Goal: Task Accomplishment & Management: Use online tool/utility

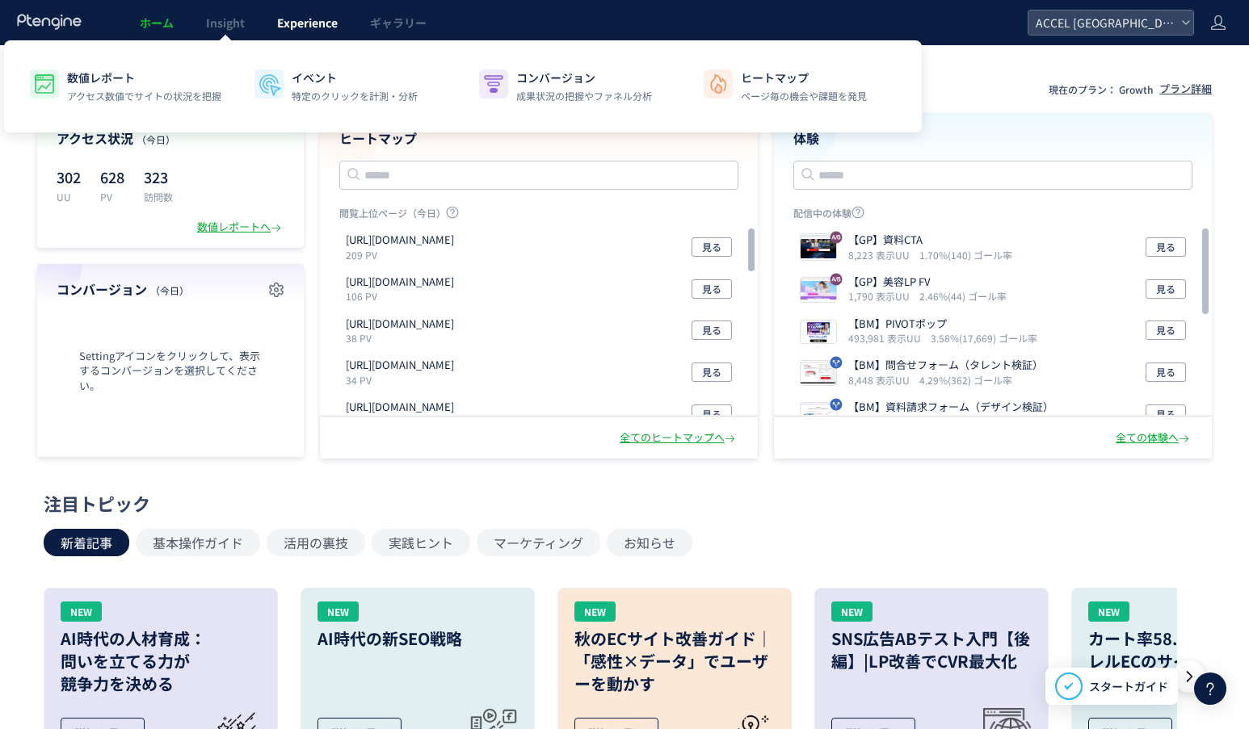
click at [303, 18] on span "Experience" at bounding box center [307, 23] width 61 height 16
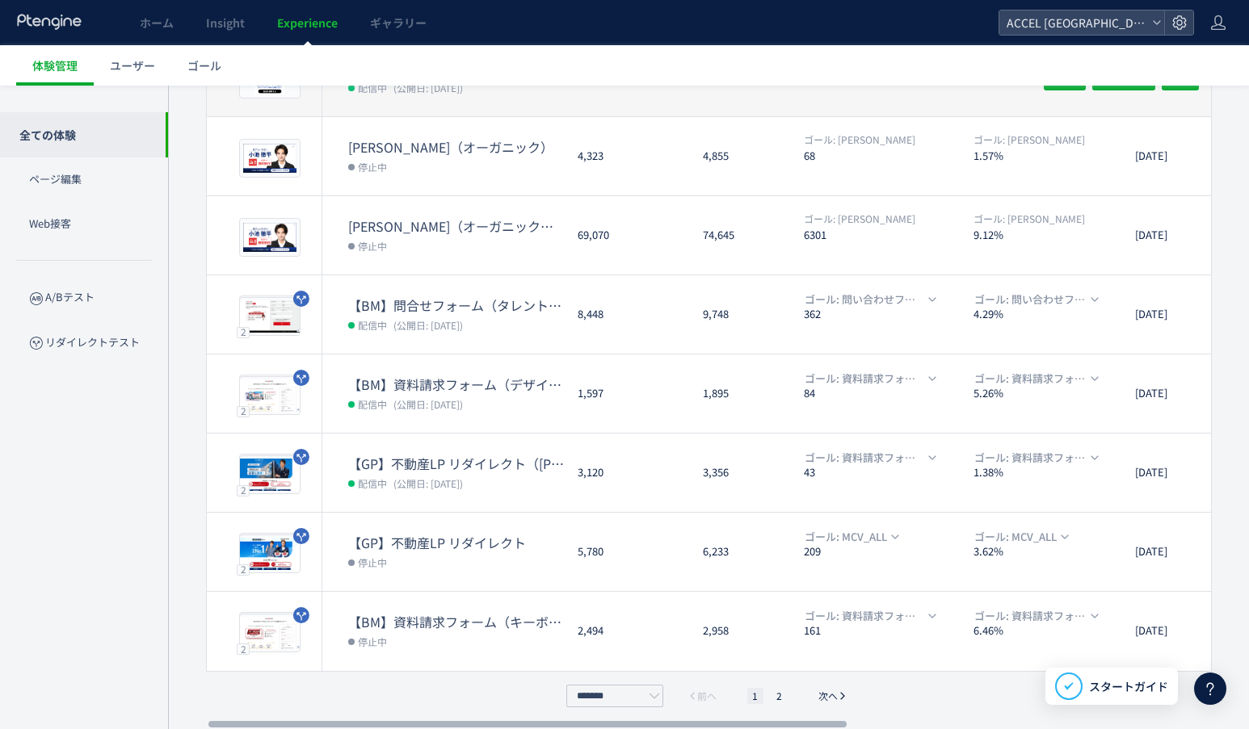
scroll to position [386, 0]
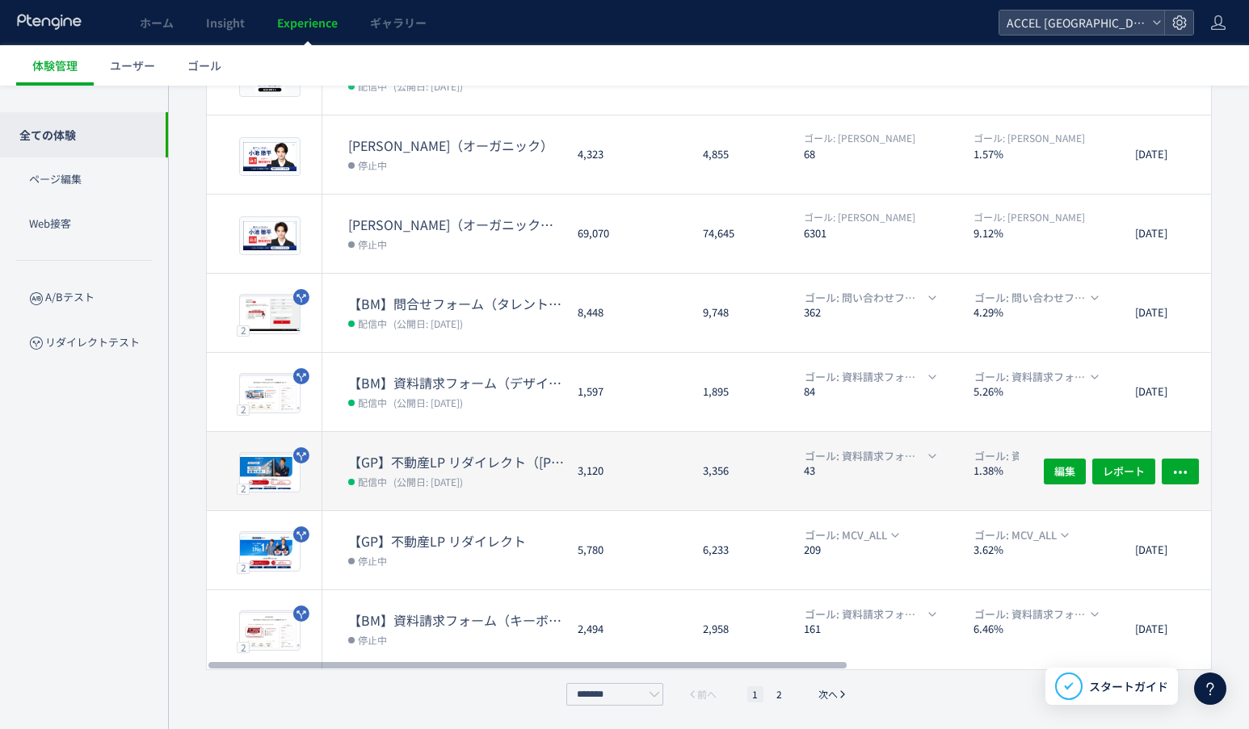
click at [498, 484] on dd "配信中 (公開日: [DATE])" at bounding box center [456, 481] width 216 height 21
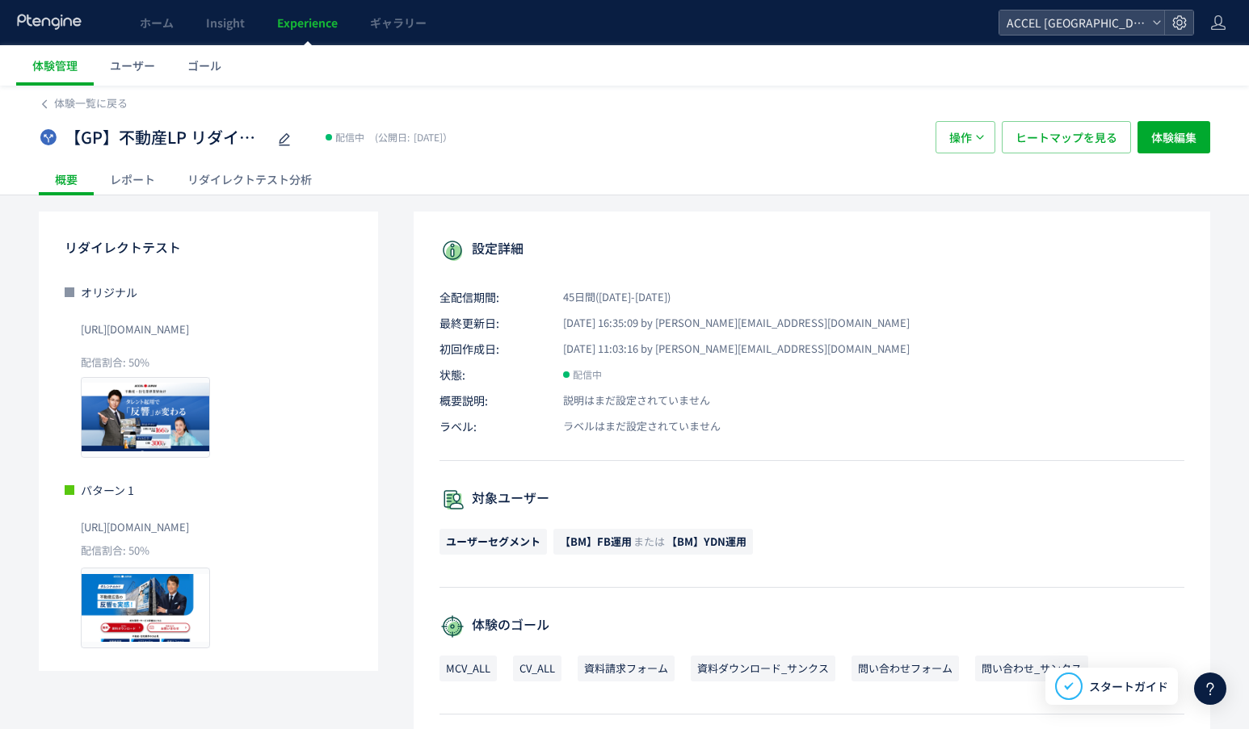
click at [278, 175] on div "リダイレクトテスト分析" at bounding box center [249, 179] width 157 height 32
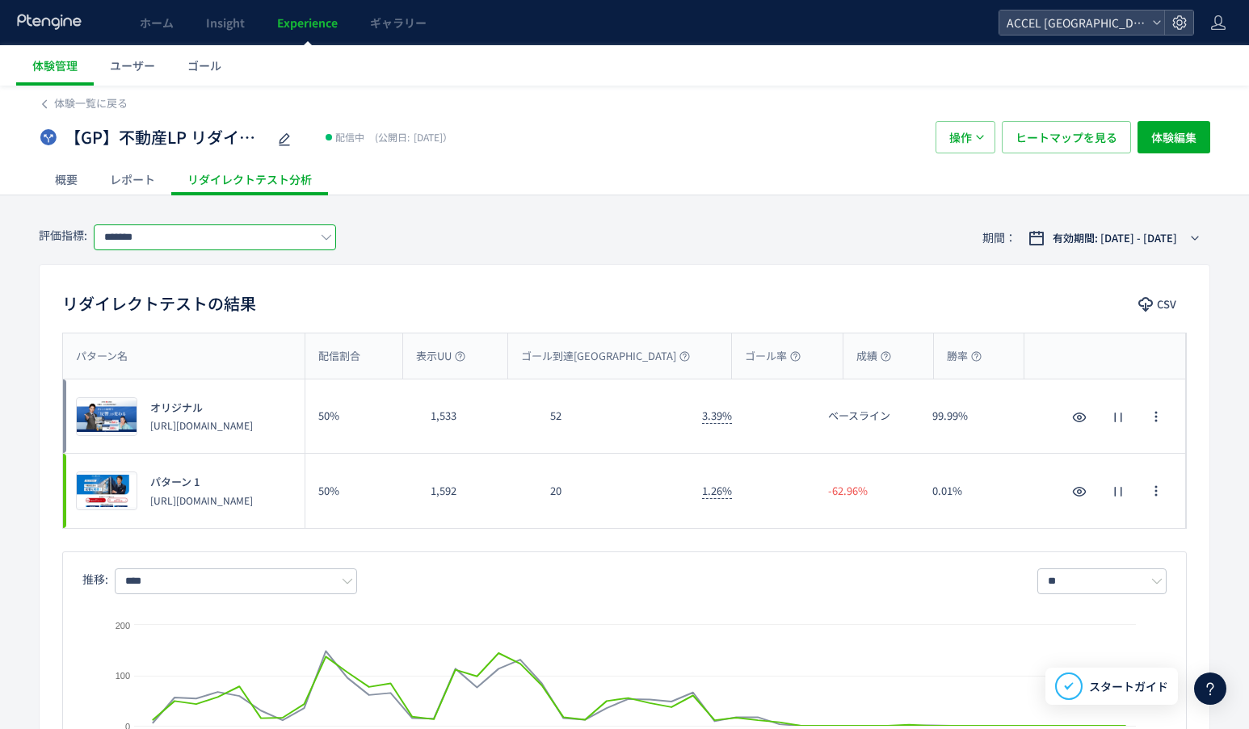
click at [256, 232] on input "*******" at bounding box center [215, 238] width 242 height 26
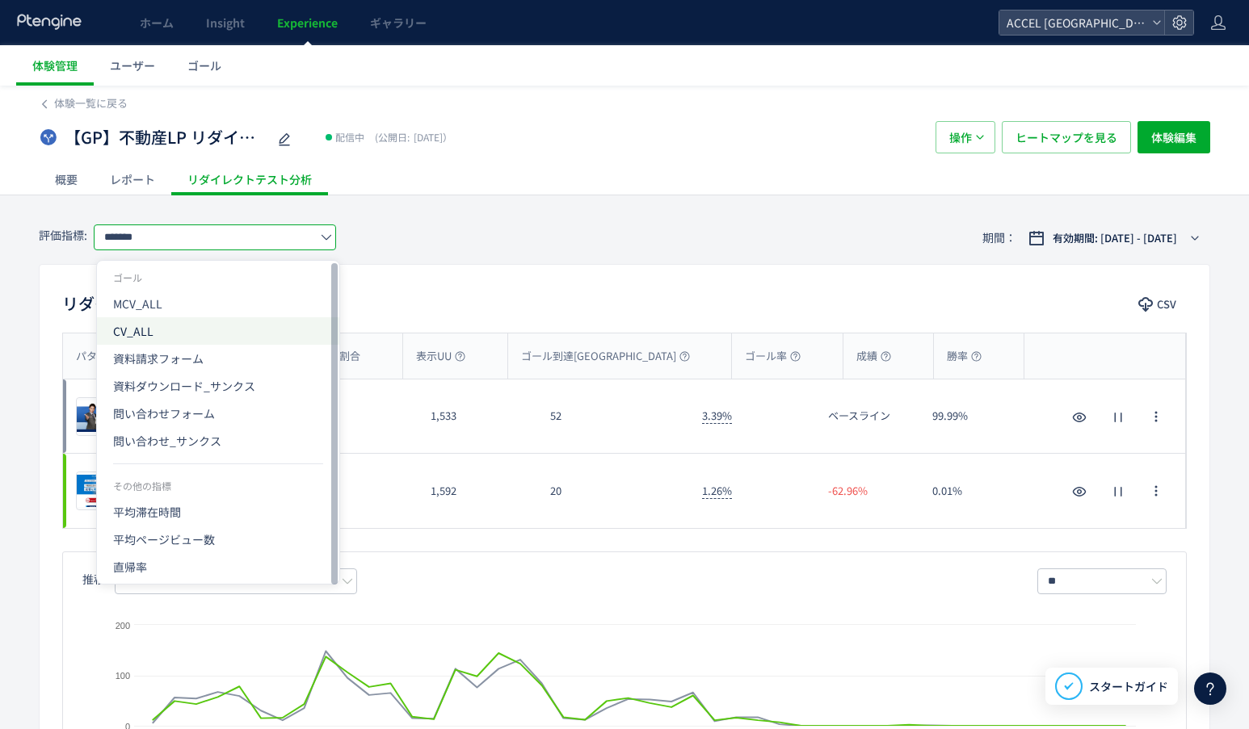
click at [184, 332] on span "CV_ALL" at bounding box center [218, 330] width 210 height 27
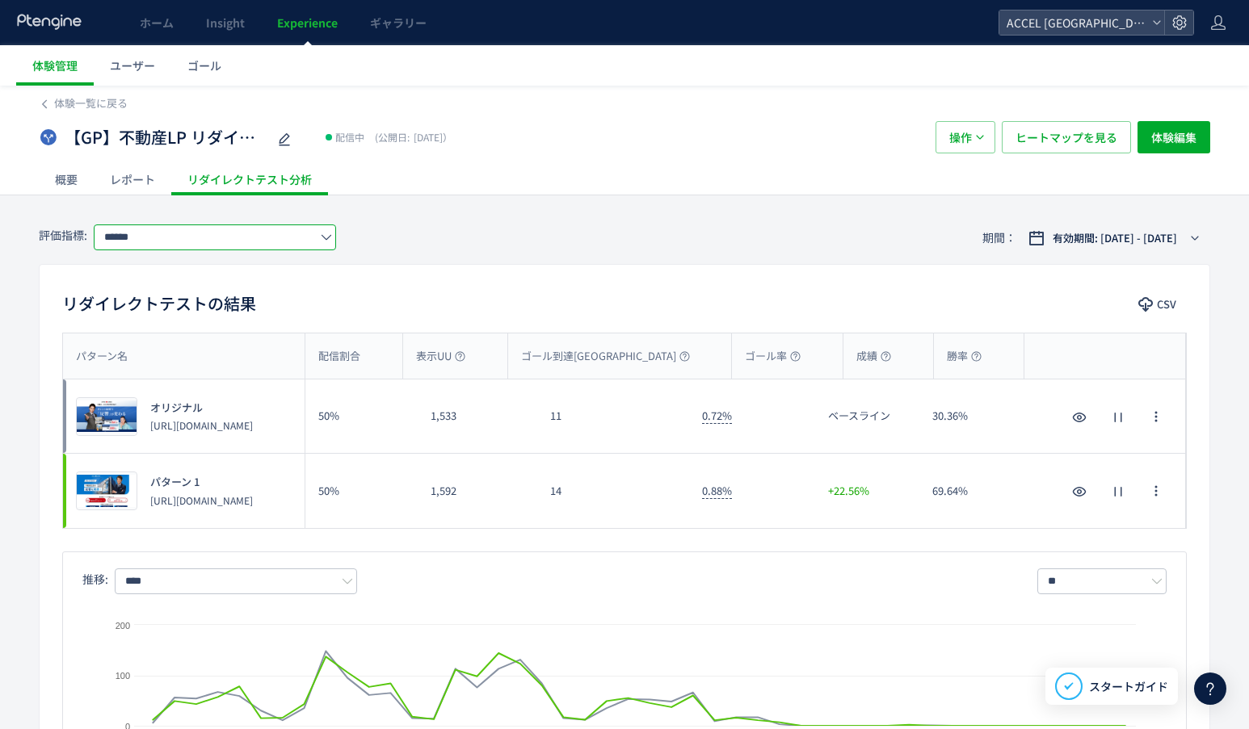
click at [233, 229] on input "******" at bounding box center [215, 238] width 242 height 26
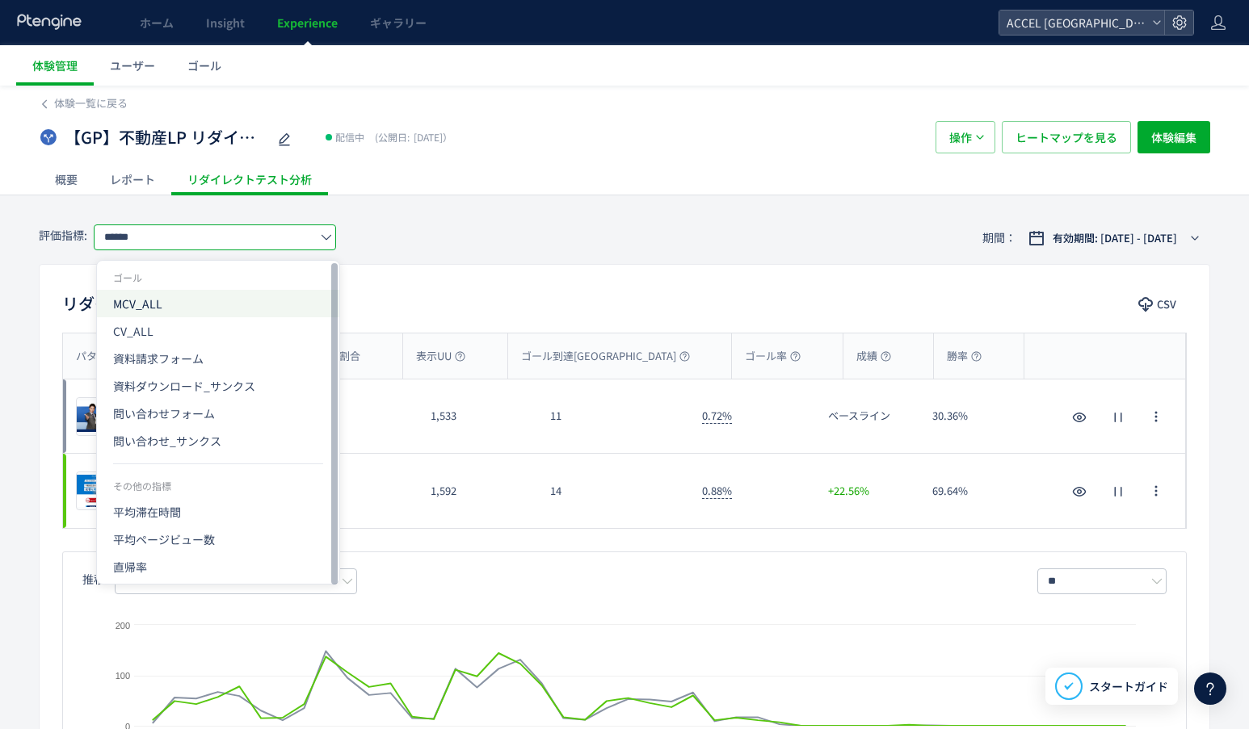
click at [195, 315] on span "MCV_ALL" at bounding box center [218, 303] width 210 height 27
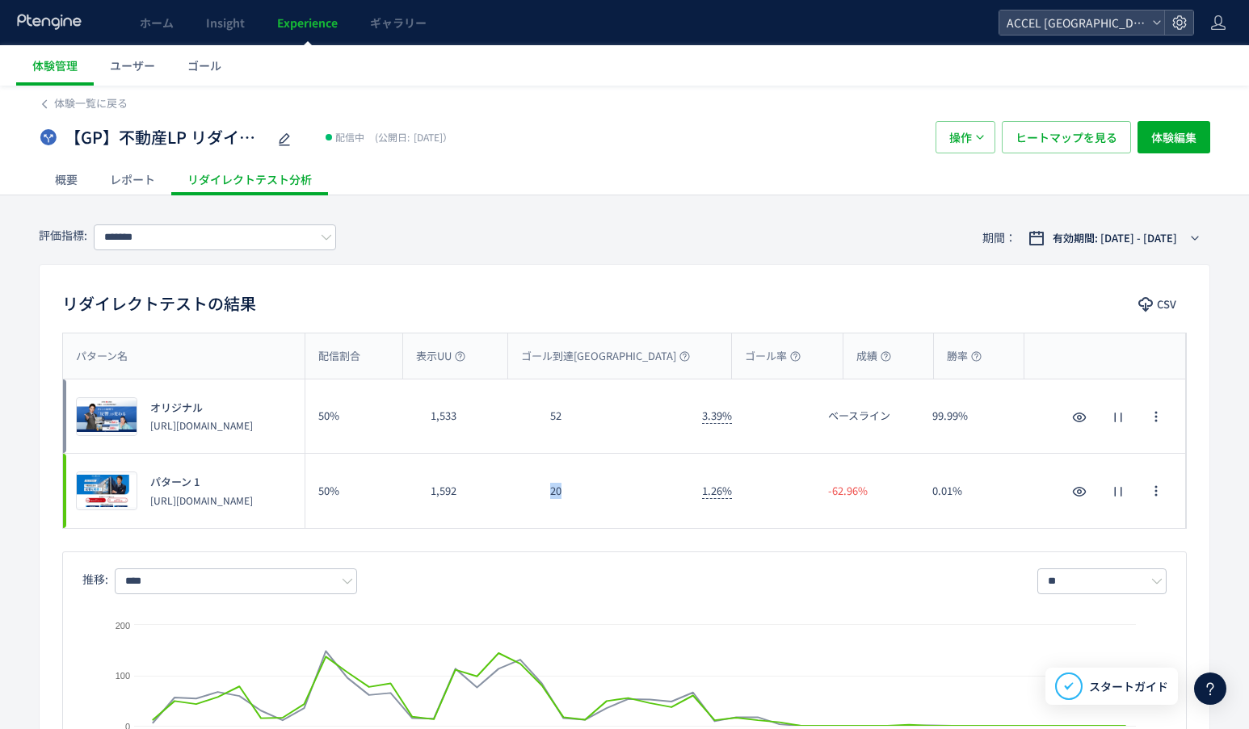
drag, startPoint x: 584, startPoint y: 484, endPoint x: 538, endPoint y: 486, distance: 46.1
click at [538, 486] on div "20" at bounding box center [613, 491] width 152 height 74
click at [603, 297] on div "リダイレクトテストの結果 CSV" at bounding box center [625, 305] width 1170 height 29
click at [225, 237] on input "*******" at bounding box center [215, 238] width 242 height 26
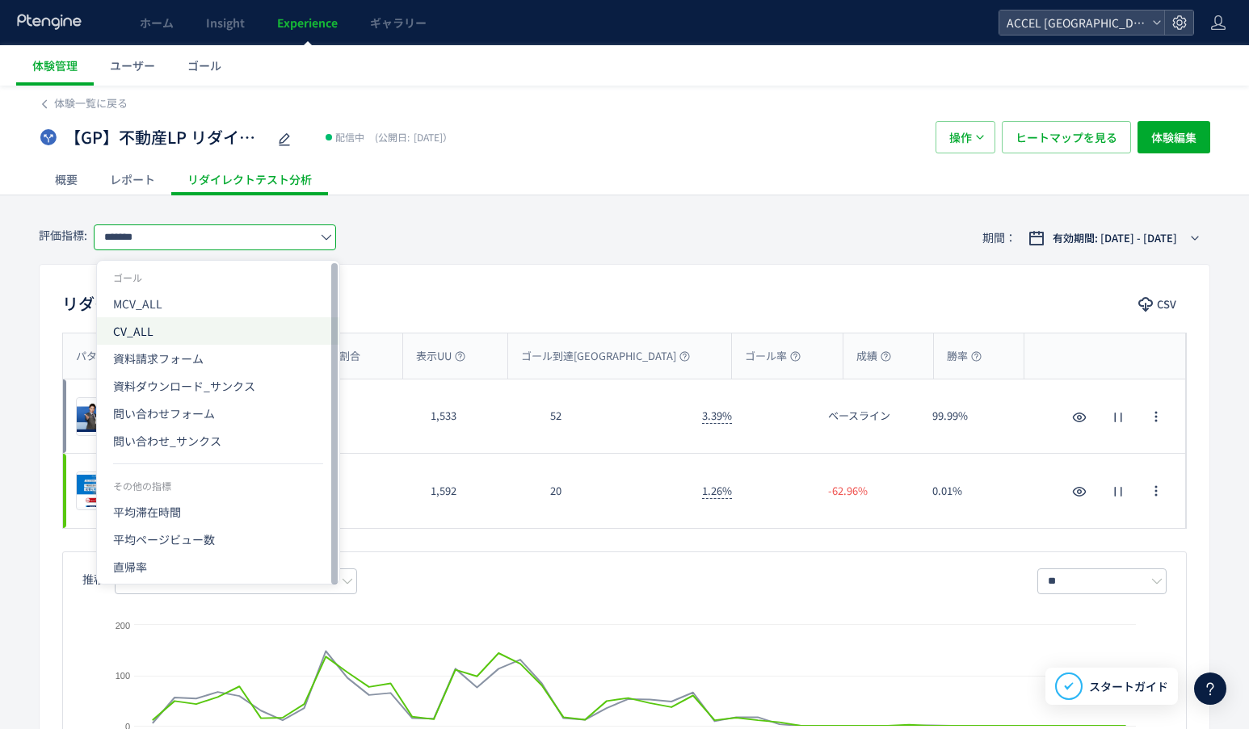
click at [192, 327] on span "CV_ALL" at bounding box center [218, 330] width 210 height 27
type input "******"
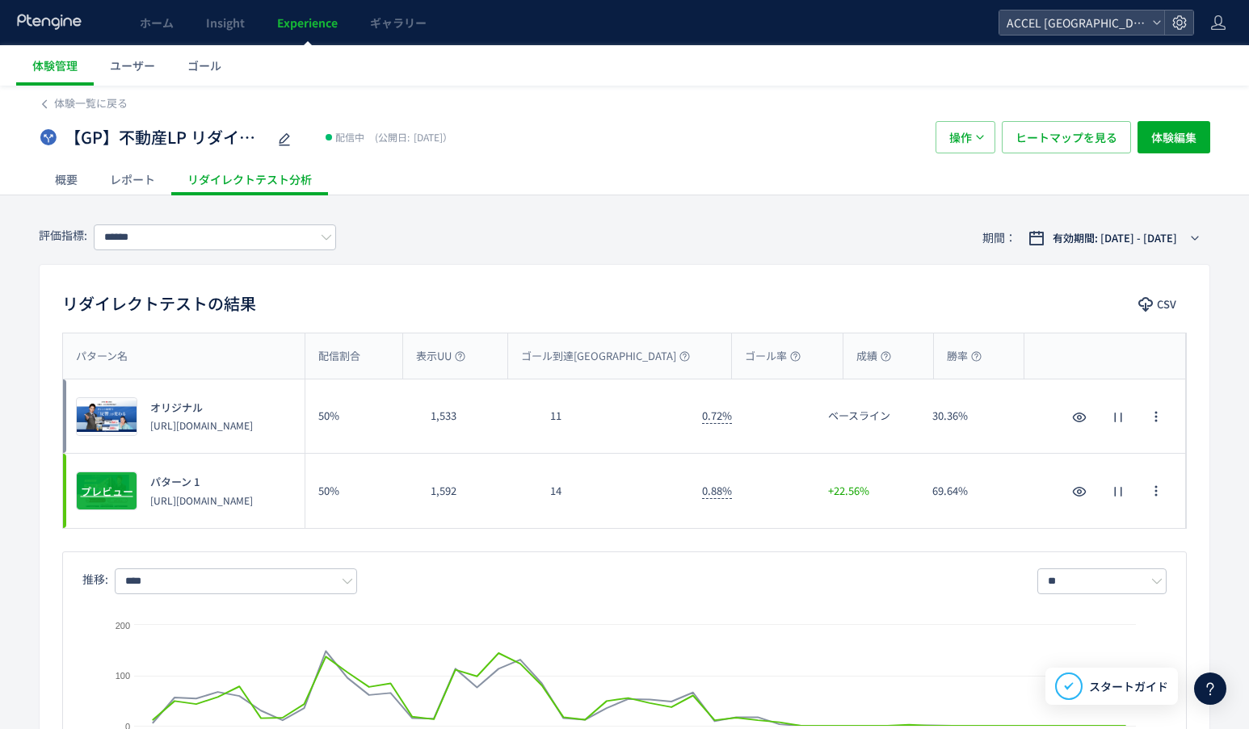
click at [116, 498] on span "プレビュー" at bounding box center [107, 491] width 53 height 15
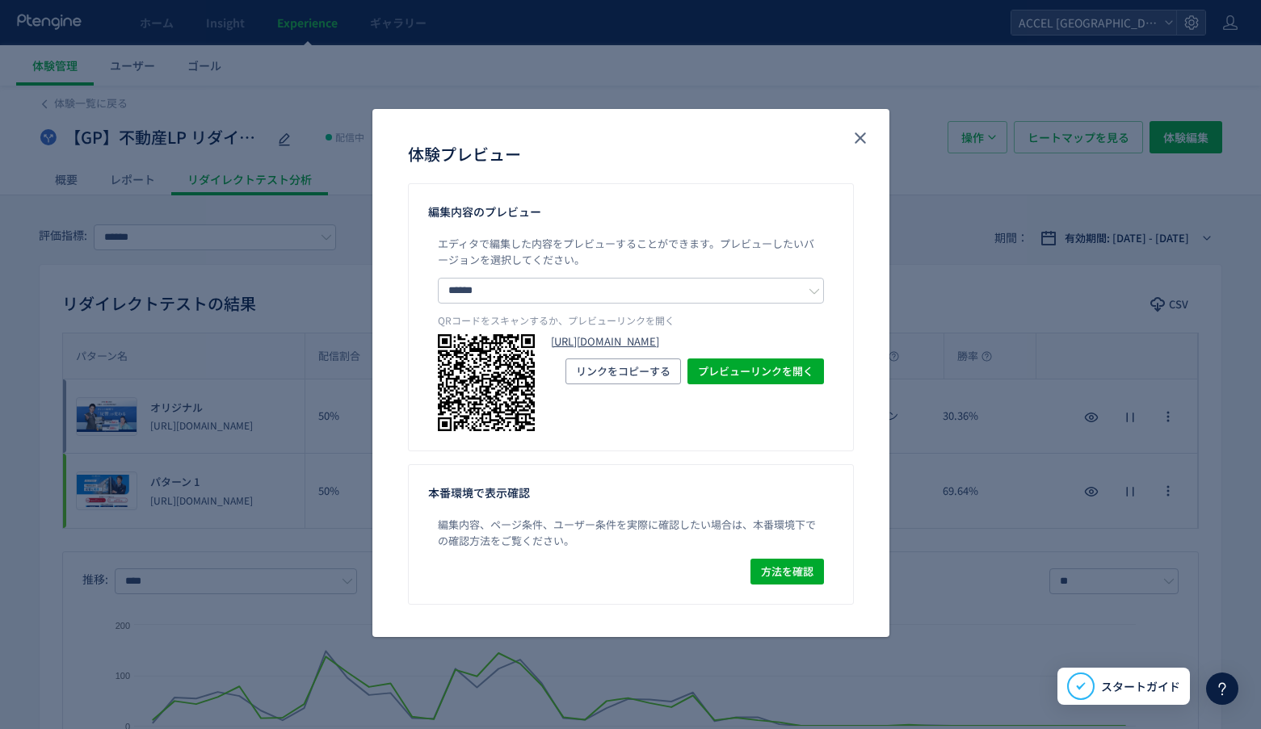
click at [737, 350] on link "[URL][DOMAIN_NAME]" at bounding box center [687, 341] width 273 height 15
drag, startPoint x: 863, startPoint y: 131, endPoint x: 844, endPoint y: 137, distance: 20.4
click at [863, 131] on icon "close" at bounding box center [860, 137] width 19 height 19
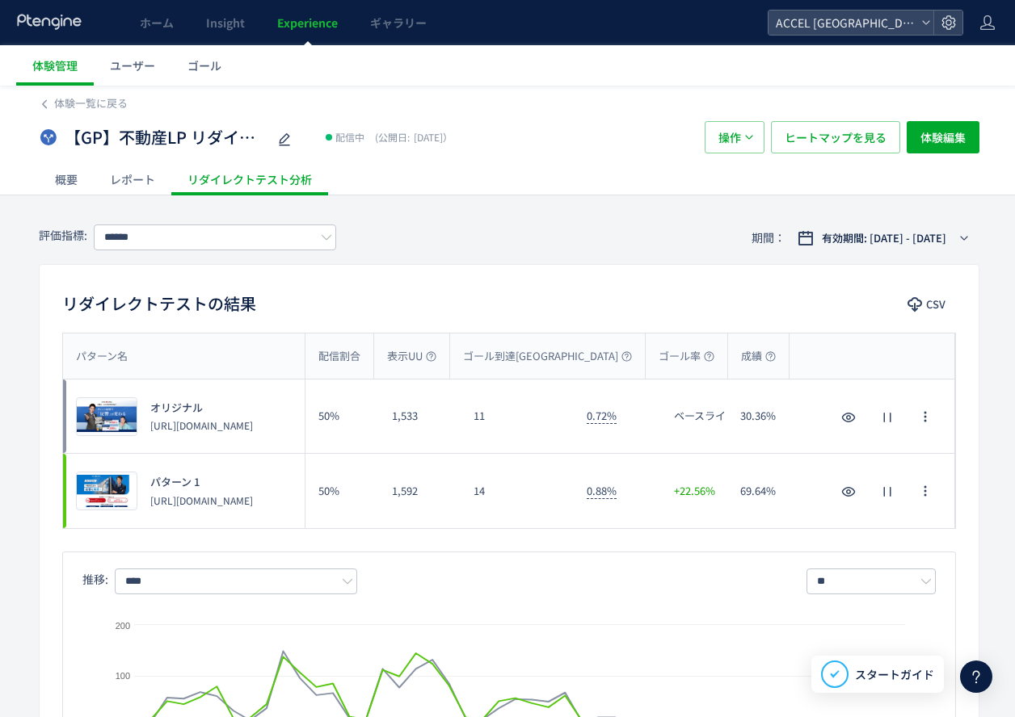
click at [314, 25] on span "Experience" at bounding box center [307, 23] width 61 height 16
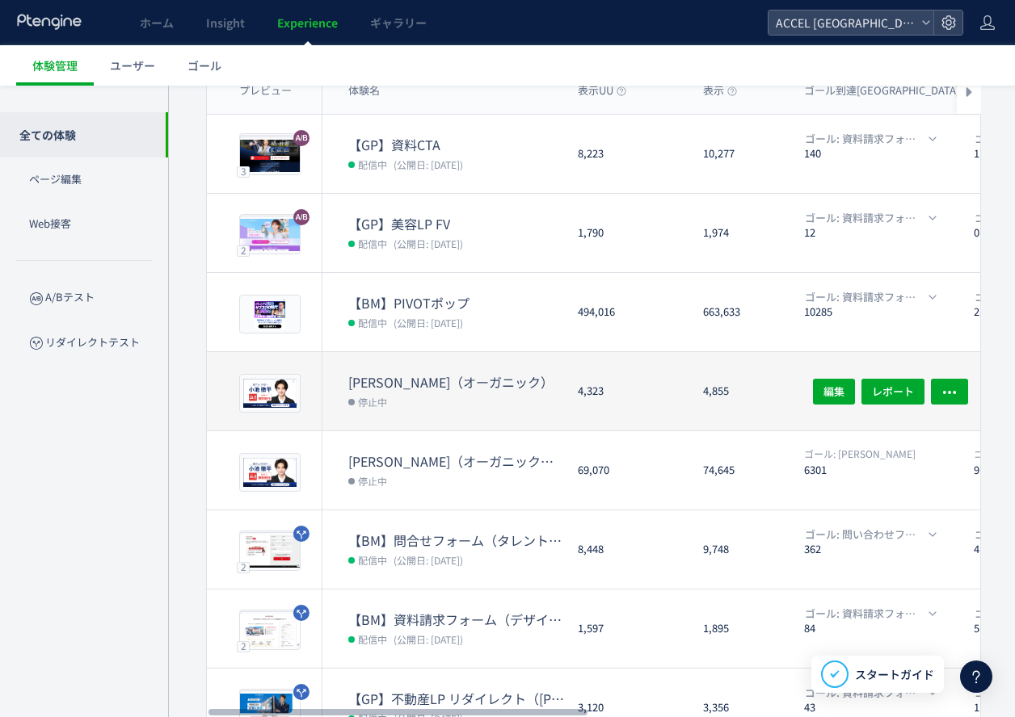
scroll to position [328, 0]
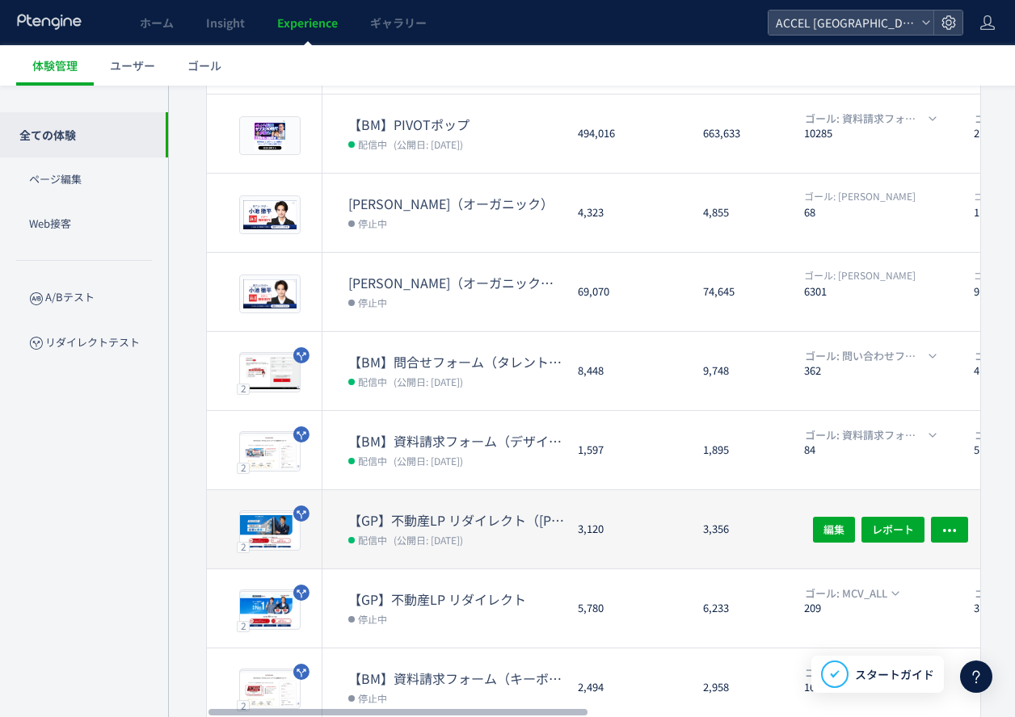
click at [435, 534] on span "(公開日: [DATE])" at bounding box center [427, 540] width 69 height 14
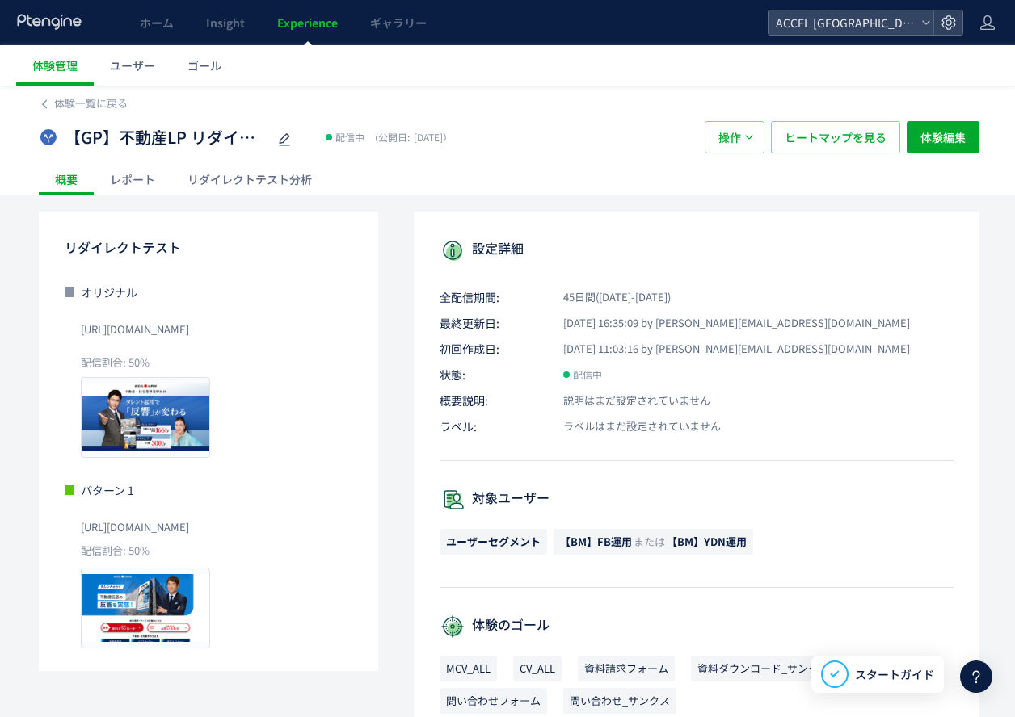
click at [182, 170] on div "リダイレクトテスト分析" at bounding box center [249, 179] width 157 height 32
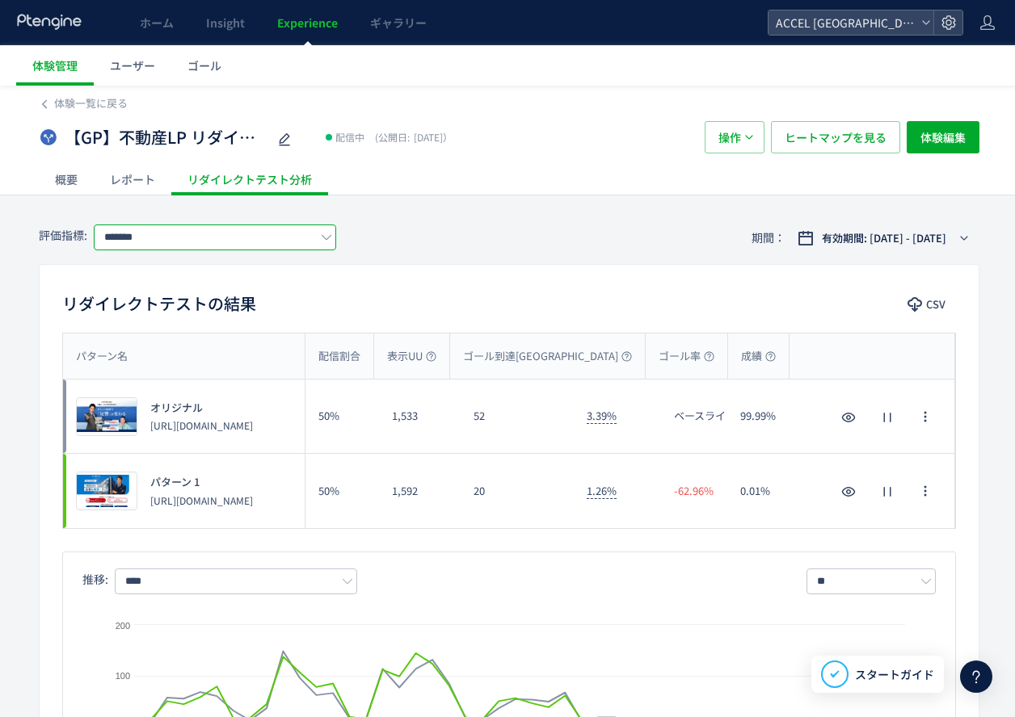
click at [162, 238] on input "*******" at bounding box center [215, 238] width 242 height 26
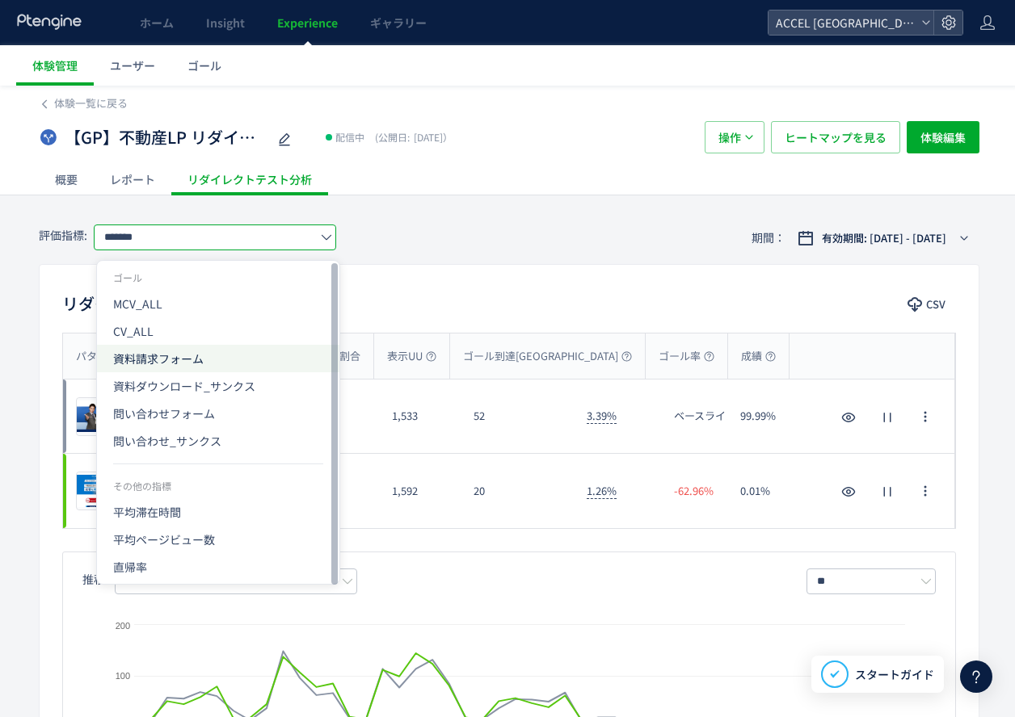
click at [165, 358] on span "資料請求フォーム" at bounding box center [218, 358] width 210 height 27
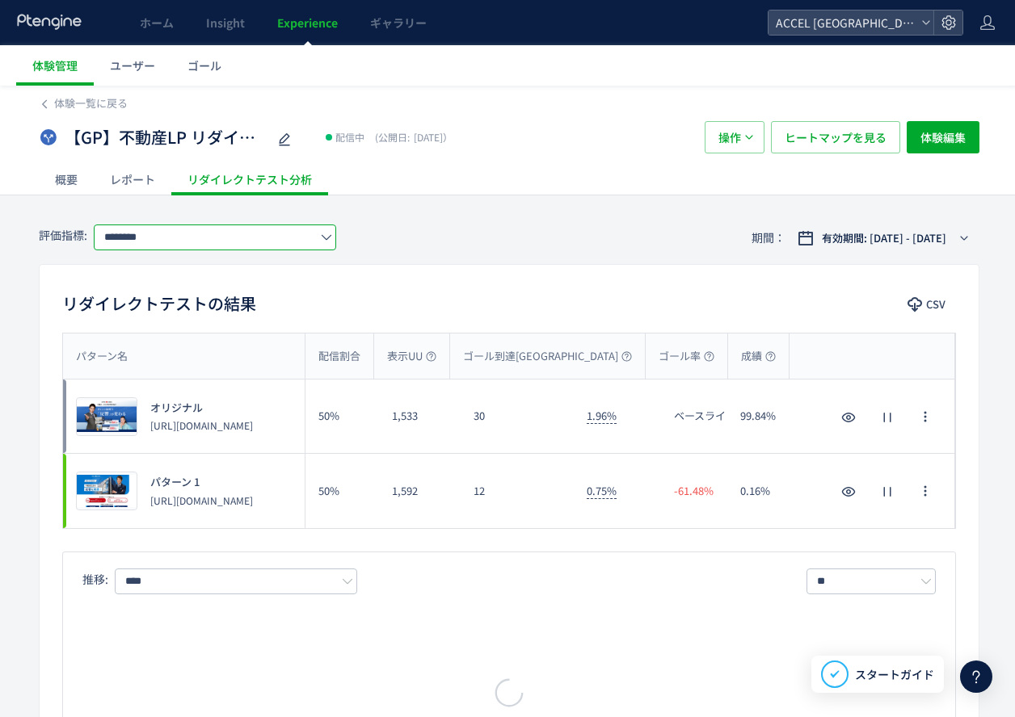
click at [177, 235] on input "********" at bounding box center [215, 238] width 242 height 26
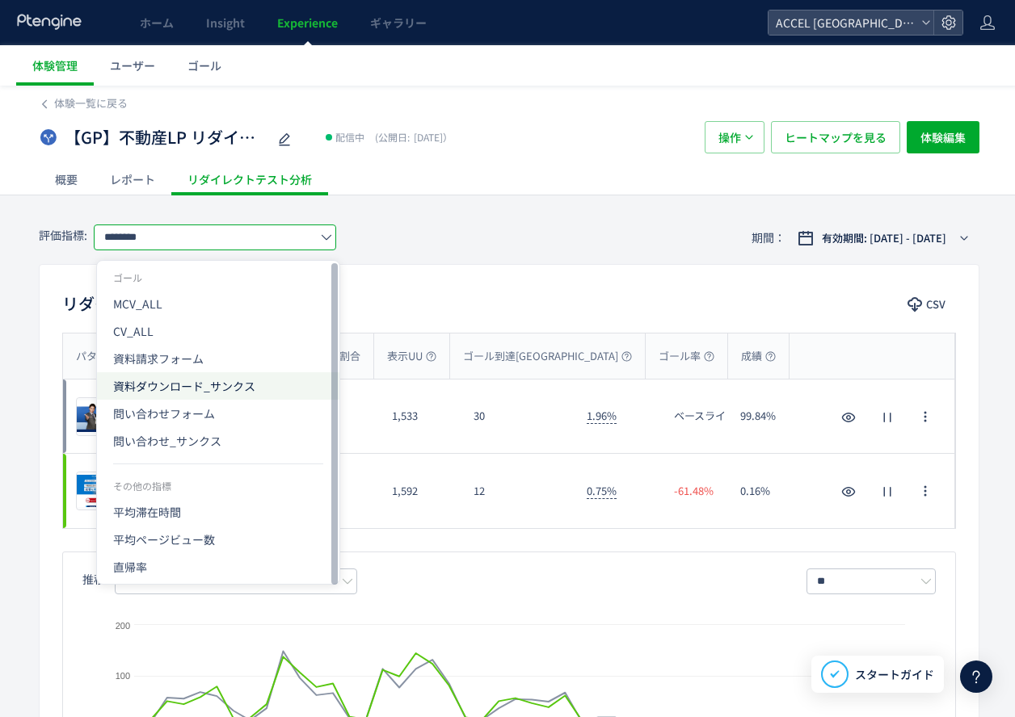
click at [152, 386] on span "資料ダウンロード_サンクス" at bounding box center [218, 385] width 210 height 27
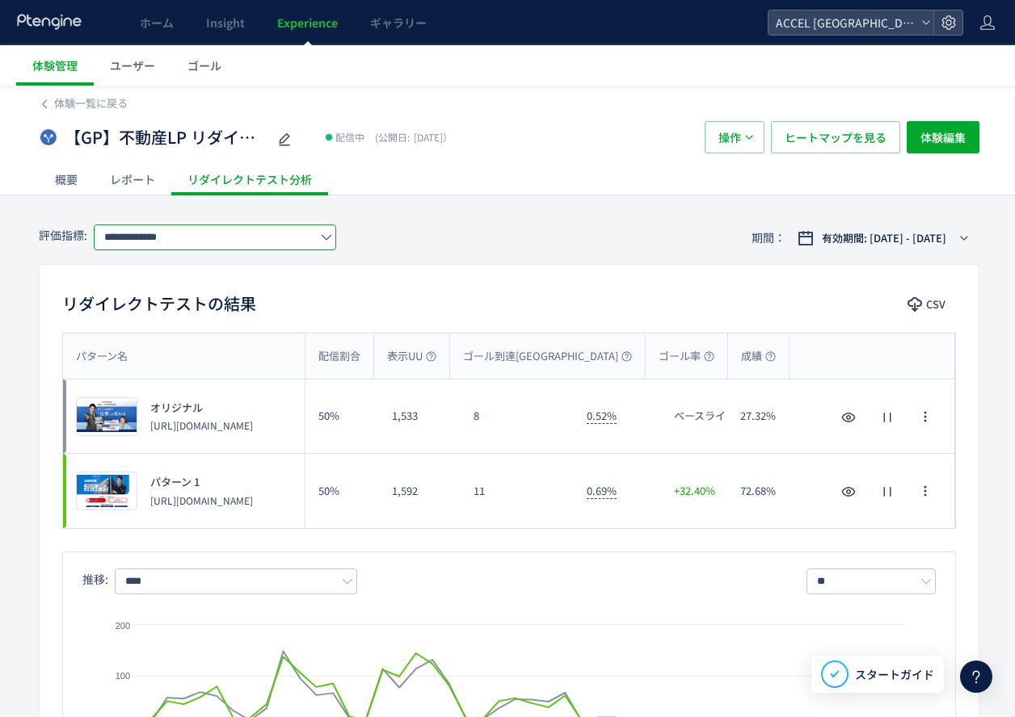
click at [176, 231] on input "**********" at bounding box center [215, 238] width 242 height 26
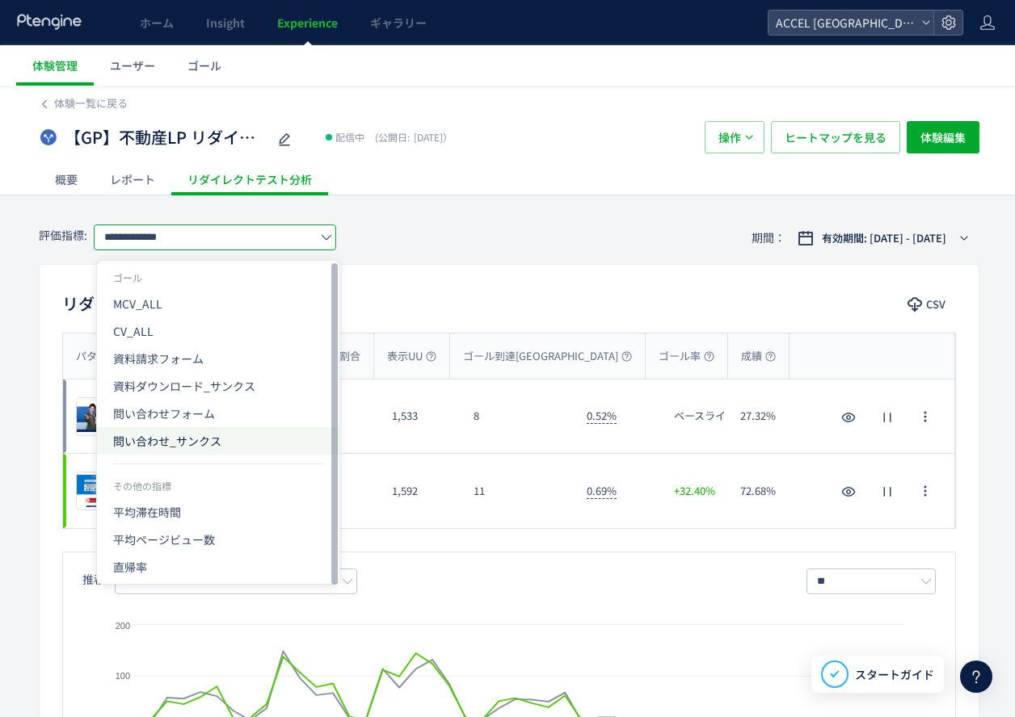
click at [153, 437] on span "問い合わせ_サンクス" at bounding box center [218, 440] width 210 height 27
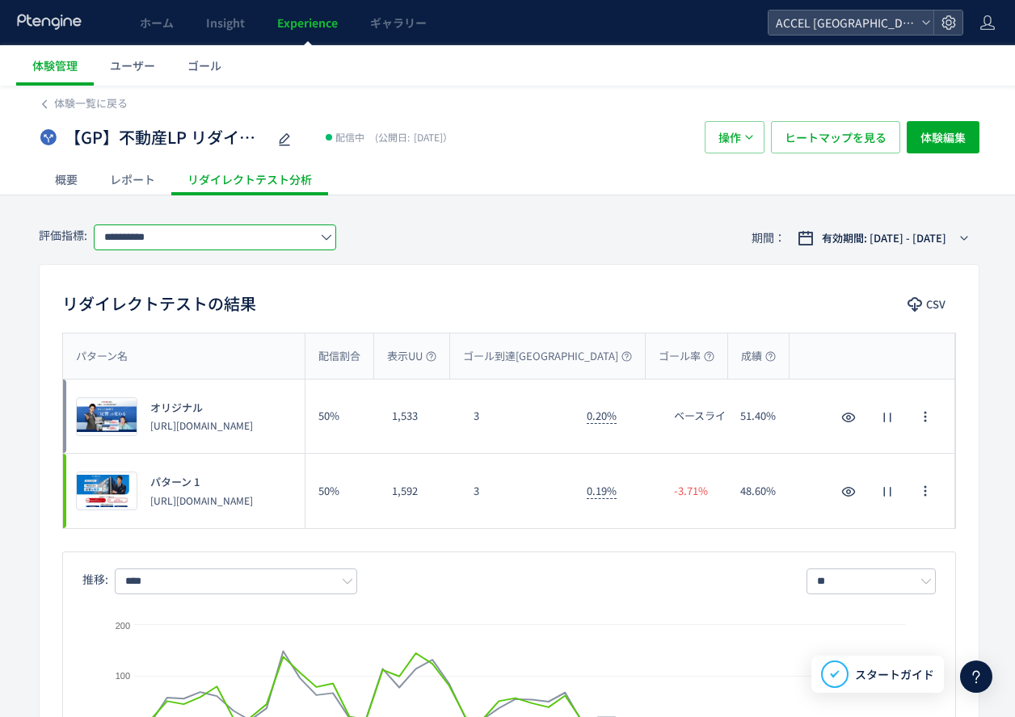
click at [170, 237] on input "**********" at bounding box center [215, 238] width 242 height 26
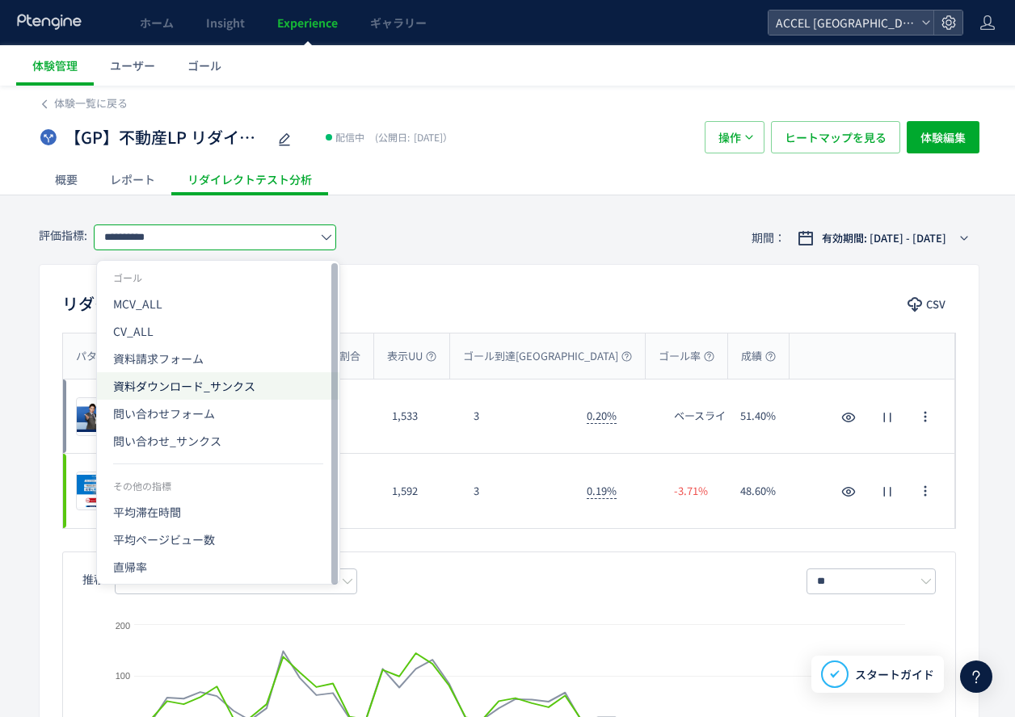
click at [176, 385] on span "資料ダウンロード_サンクス" at bounding box center [218, 385] width 210 height 27
type input "**********"
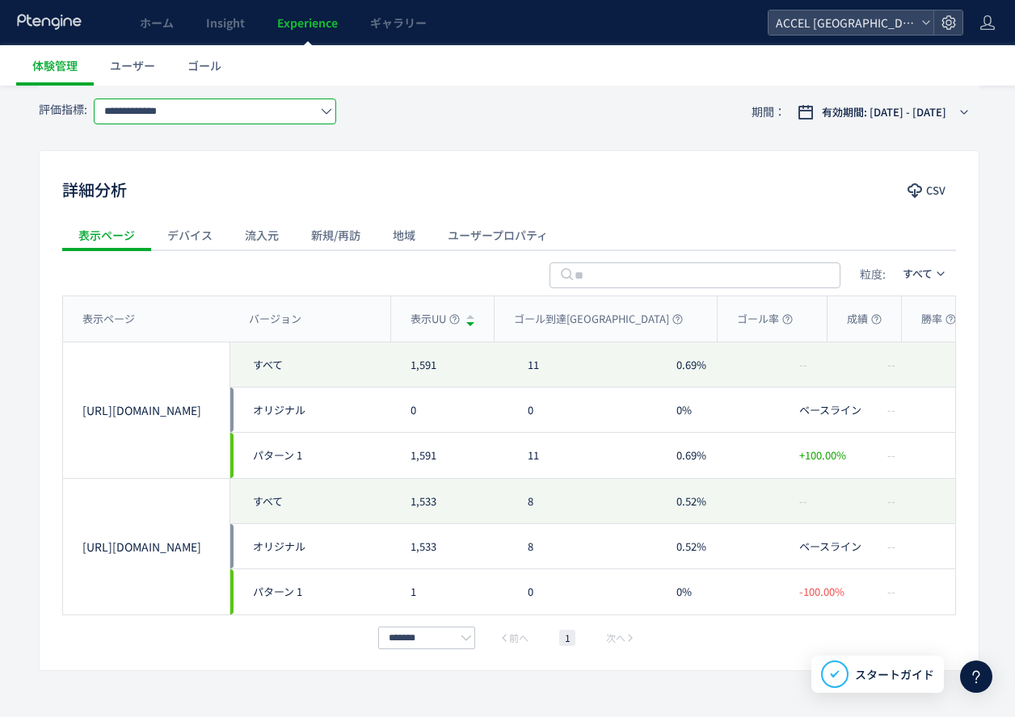
scroll to position [737, 0]
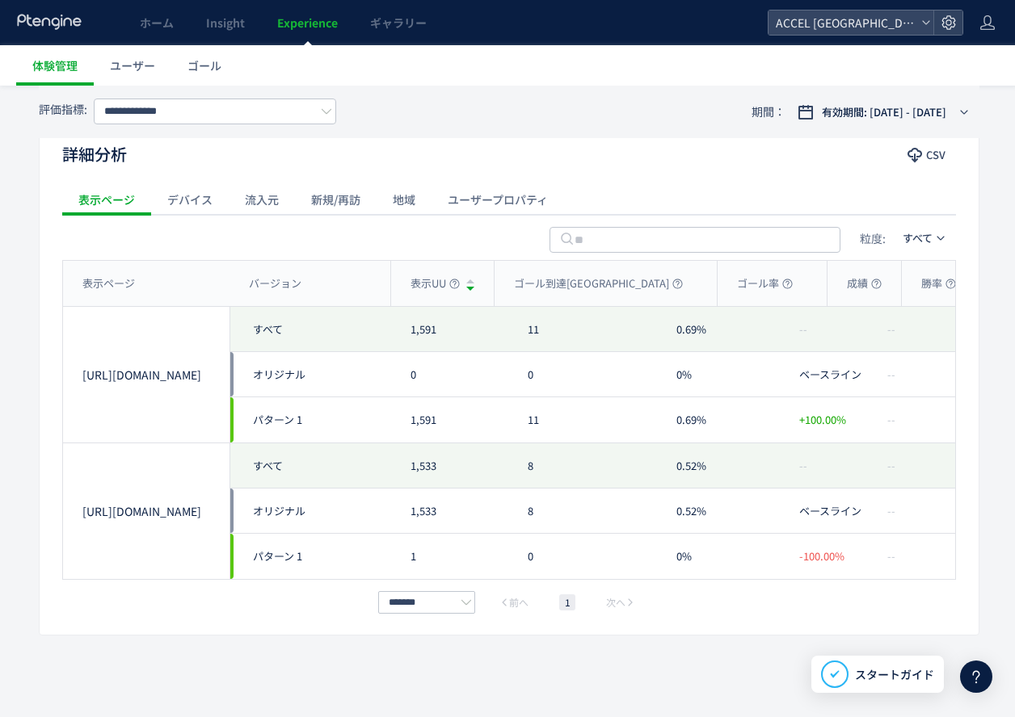
click at [190, 193] on div "デバイス" at bounding box center [190, 199] width 78 height 32
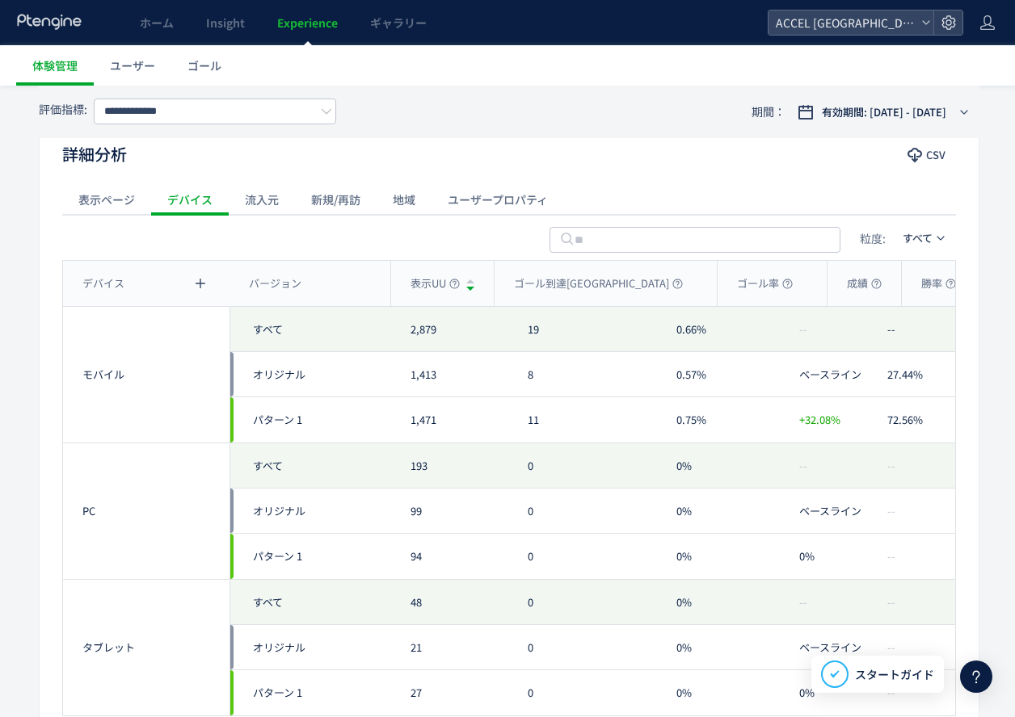
click at [249, 206] on div "流入元" at bounding box center [262, 199] width 66 height 32
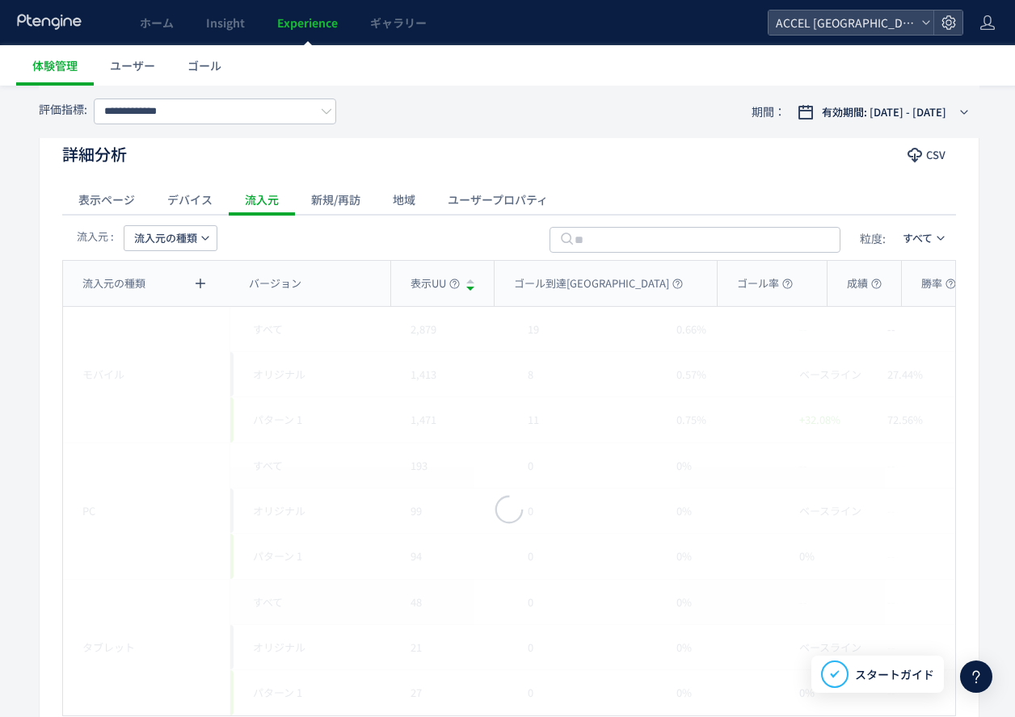
scroll to position [600, 0]
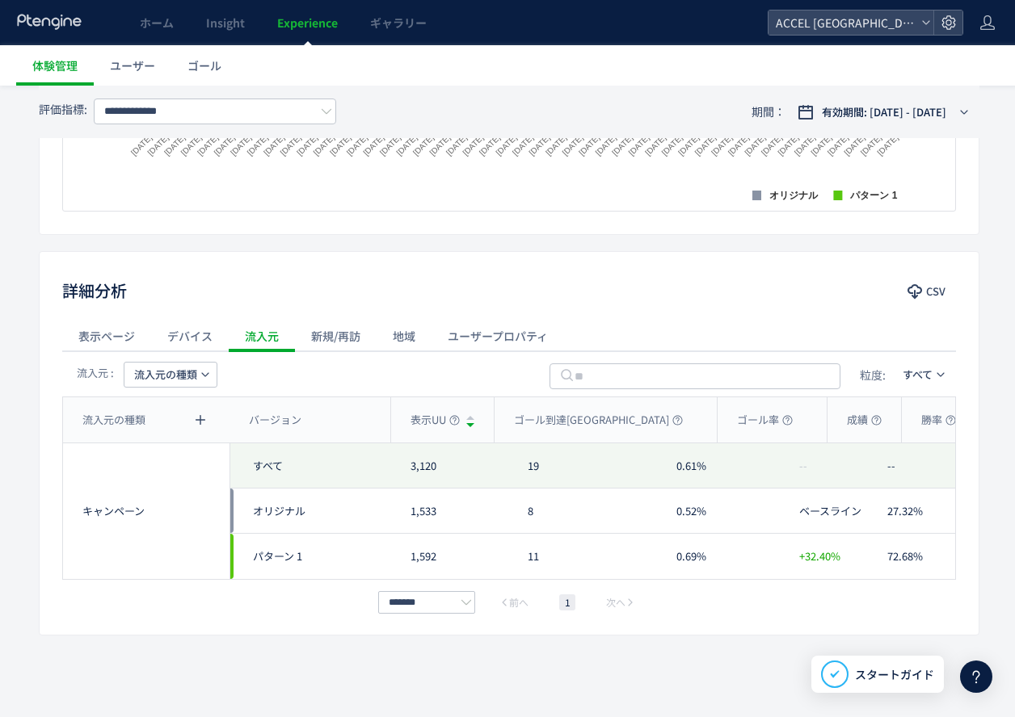
click at [174, 385] on span "流入元の種類" at bounding box center [165, 375] width 63 height 26
click at [164, 464] on li "キャンペーン名" at bounding box center [170, 478] width 111 height 29
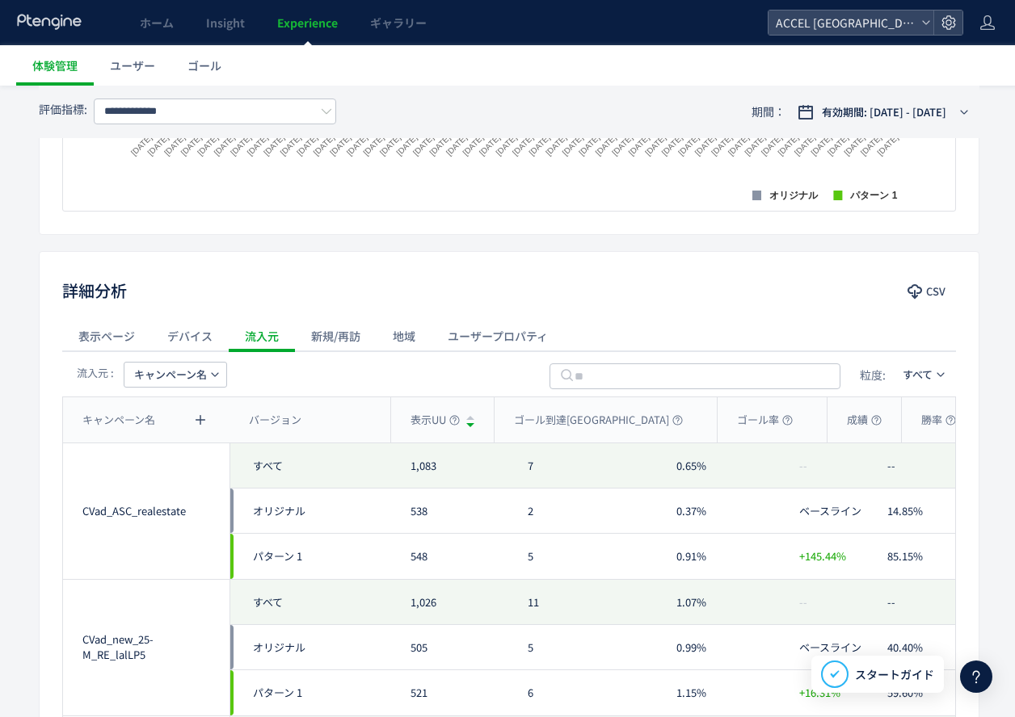
click at [161, 355] on div "流入元 : キャンペーン名 粒度: すべて" at bounding box center [508, 373] width 893 height 45
click at [158, 369] on span "キャンペーン名" at bounding box center [170, 375] width 73 height 26
click at [172, 350] on div "デバイス" at bounding box center [190, 336] width 78 height 32
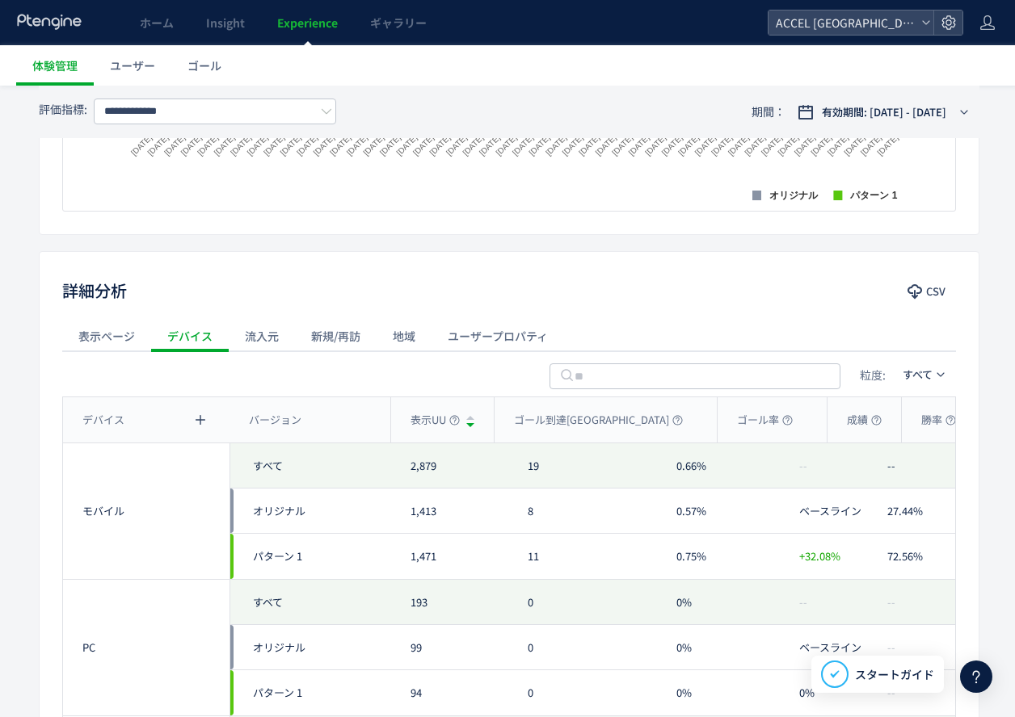
click at [260, 335] on div "流入元" at bounding box center [262, 336] width 66 height 32
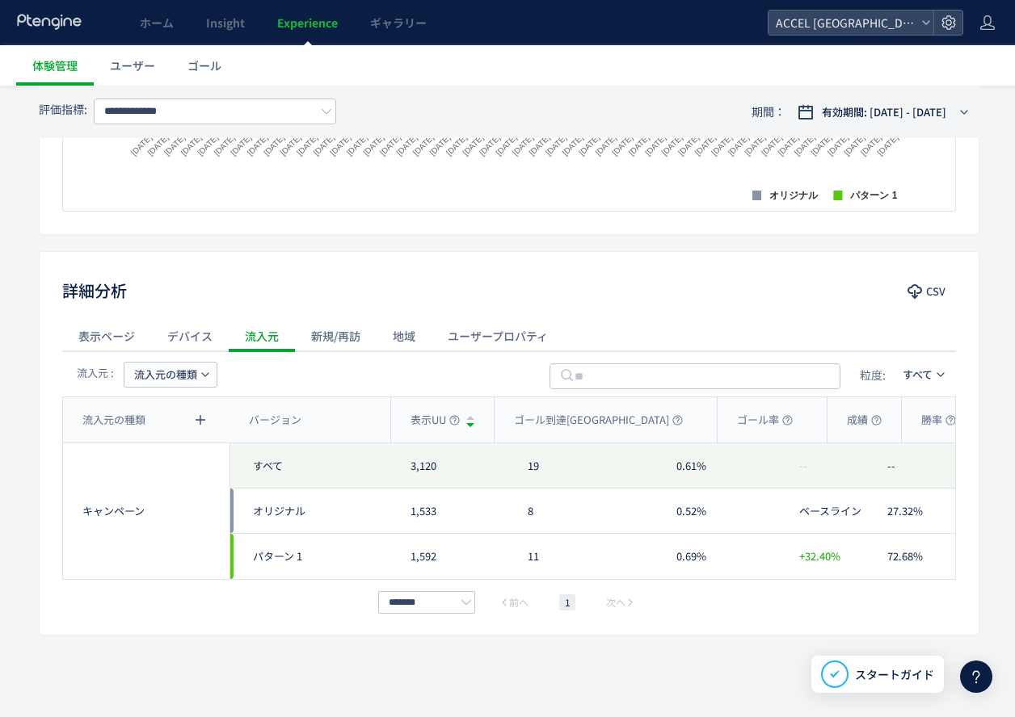
click at [186, 370] on span "流入元の種類" at bounding box center [165, 375] width 63 height 26
click at [174, 464] on li "キャンペーン名" at bounding box center [170, 478] width 111 height 29
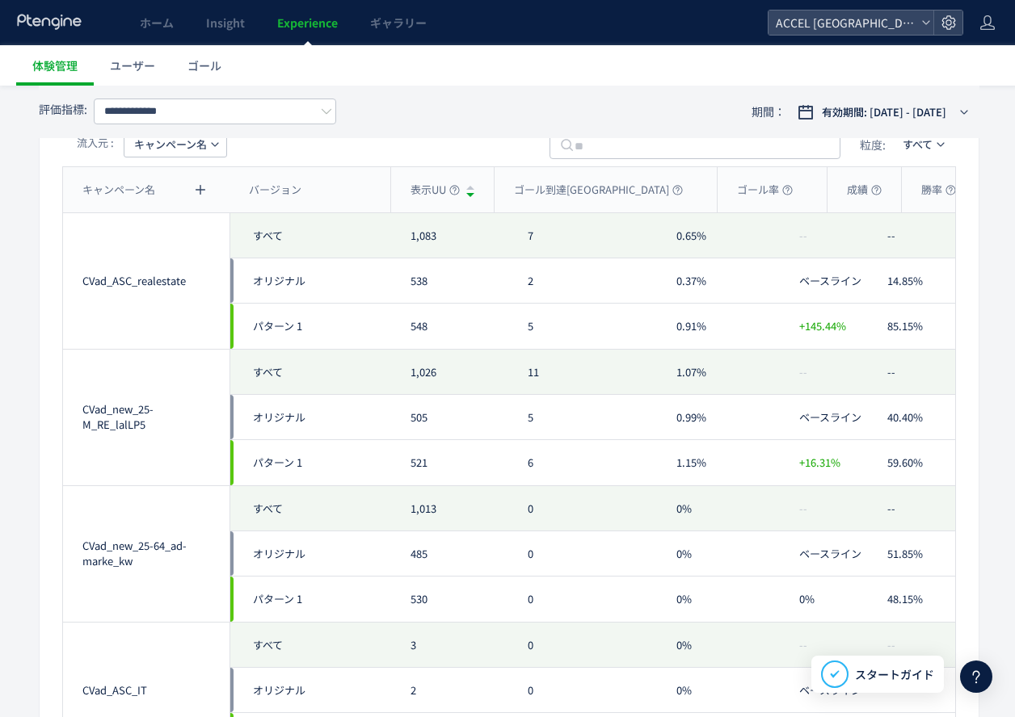
scroll to position [827, 0]
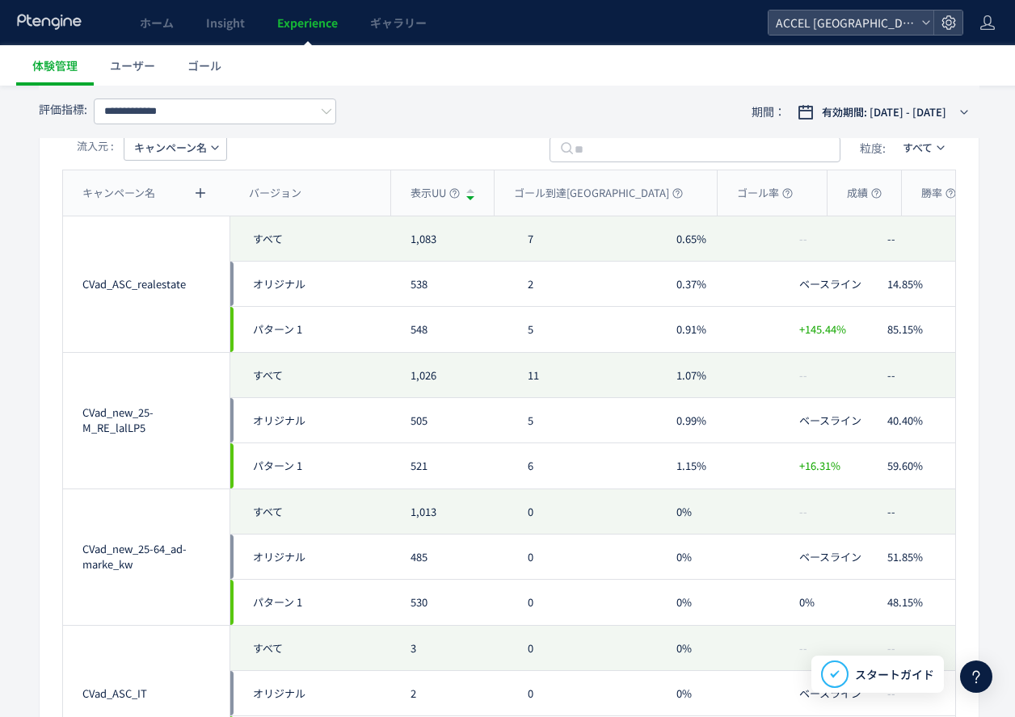
click at [137, 427] on div "CVad_new_25-M_RE_lalLP5" at bounding box center [146, 420] width 128 height 30
click at [143, 431] on div "CVad_new_25-M_RE_lalLP5" at bounding box center [146, 420] width 128 height 30
drag, startPoint x: 95, startPoint y: 423, endPoint x: 145, endPoint y: 430, distance: 51.3
click at [145, 430] on div "CVad_new_25-M_RE_lalLP5" at bounding box center [146, 420] width 128 height 30
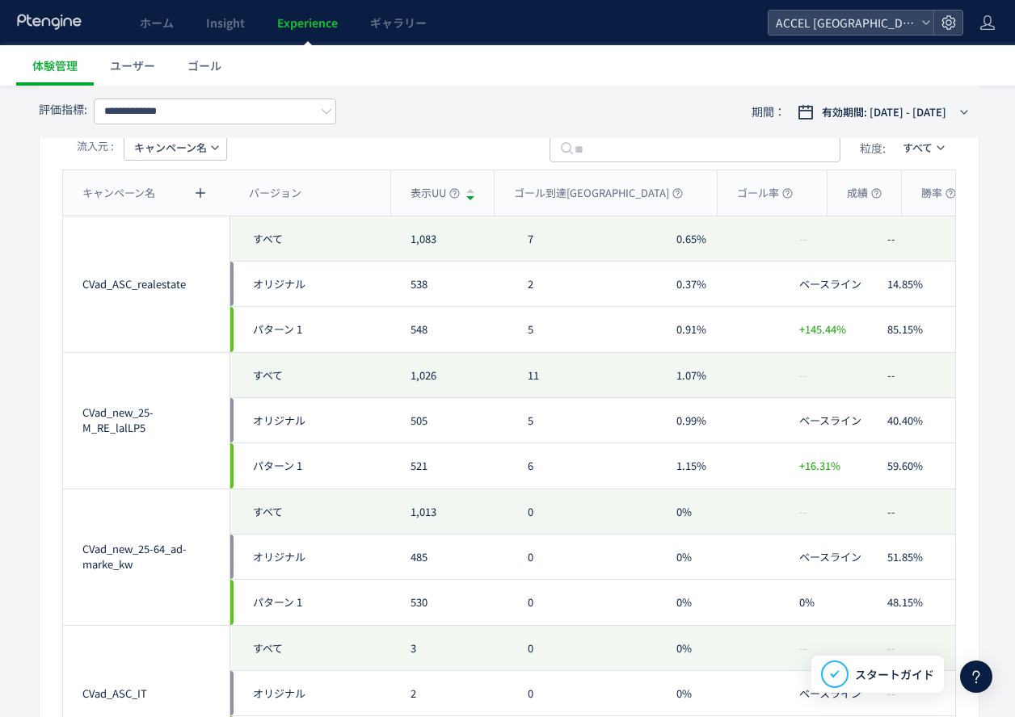
click at [156, 290] on div "CVad_ASC_realestate" at bounding box center [146, 284] width 128 height 15
click at [174, 288] on div "CVad_ASC_realestate" at bounding box center [146, 284] width 128 height 15
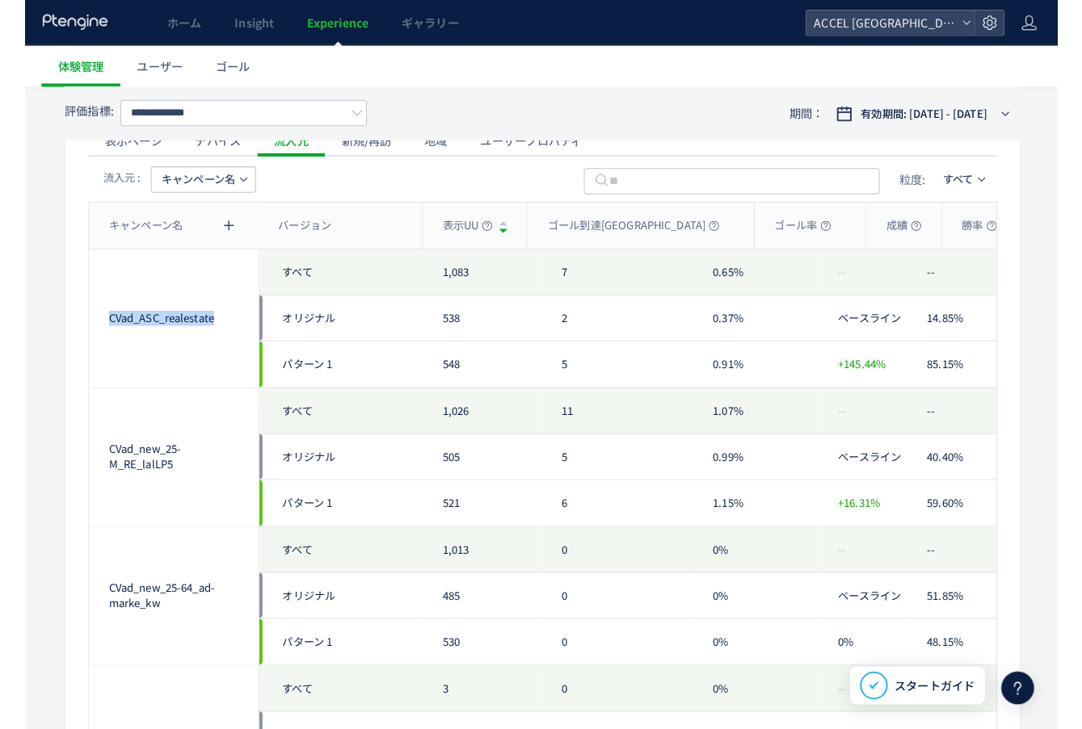
scroll to position [778, 0]
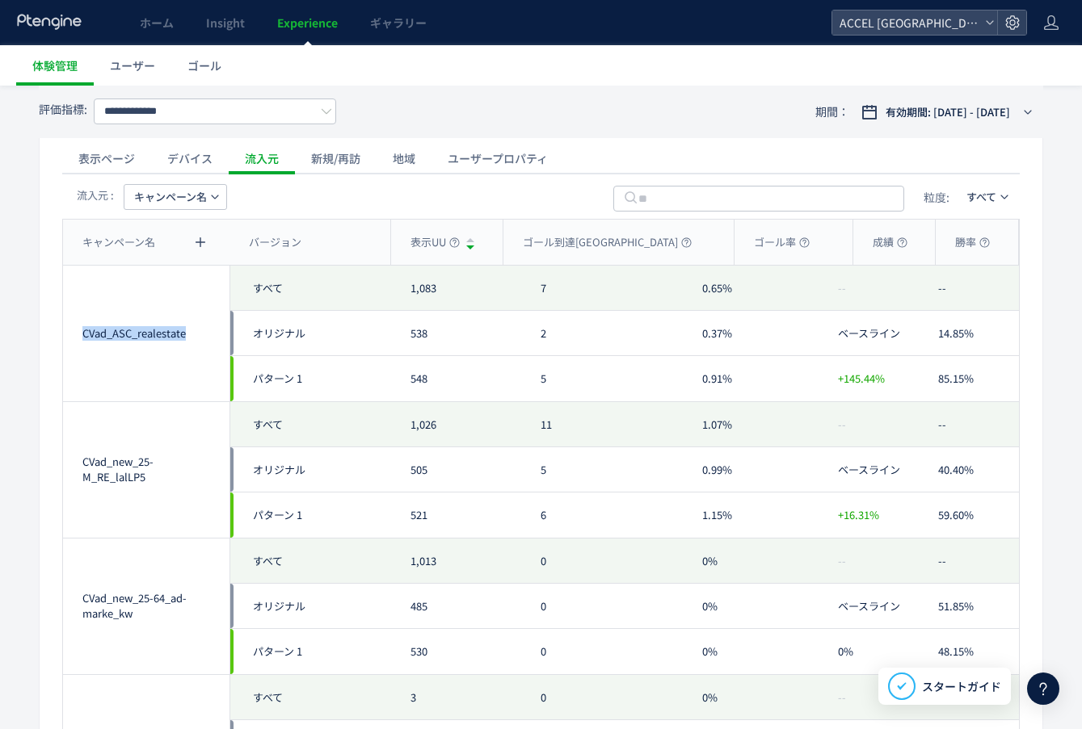
click at [106, 378] on div "CVad_ASC_realestate" at bounding box center [146, 334] width 166 height 136
click at [181, 189] on span "キャンペーン名" at bounding box center [170, 197] width 73 height 26
click at [179, 403] on li "コンテンツ" at bounding box center [175, 417] width 111 height 29
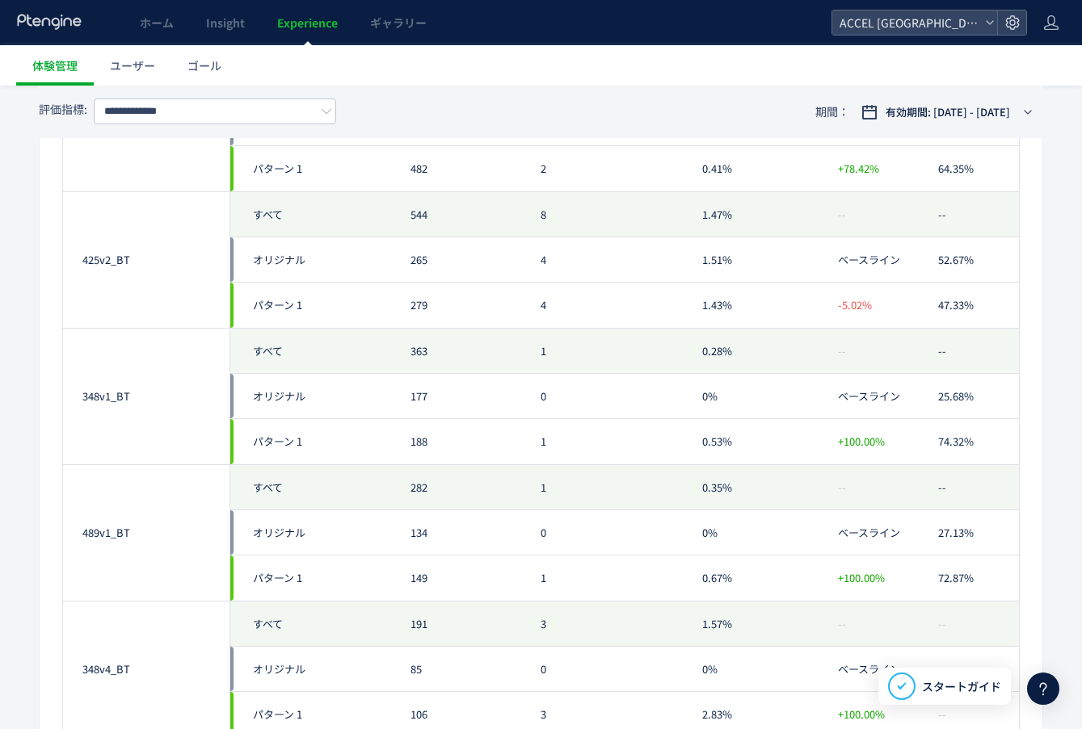
scroll to position [1194, 0]
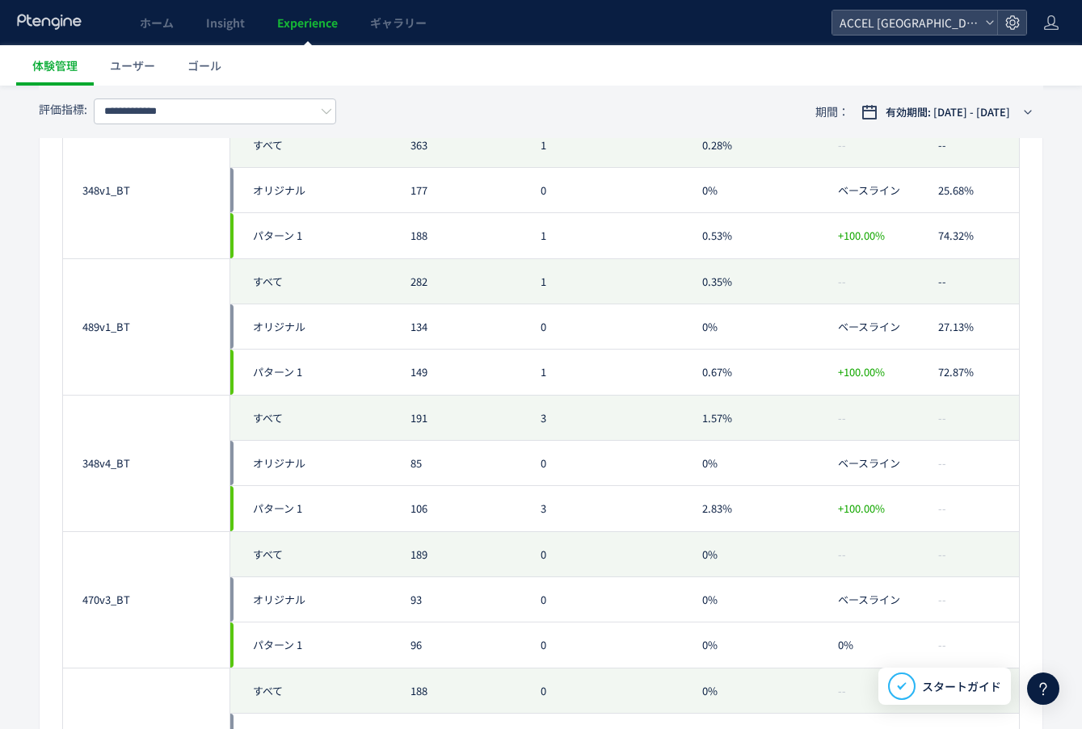
click at [112, 461] on div "348v4_BT" at bounding box center [146, 463] width 128 height 15
copy div "348v4_BT"
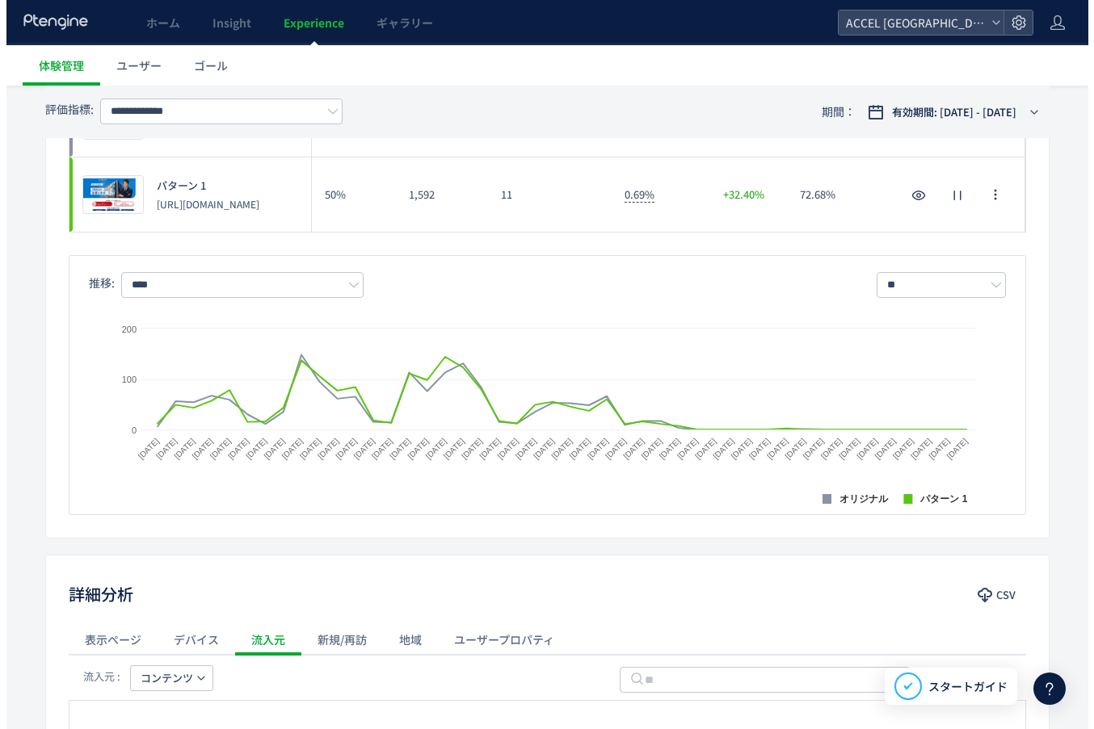
scroll to position [0, 0]
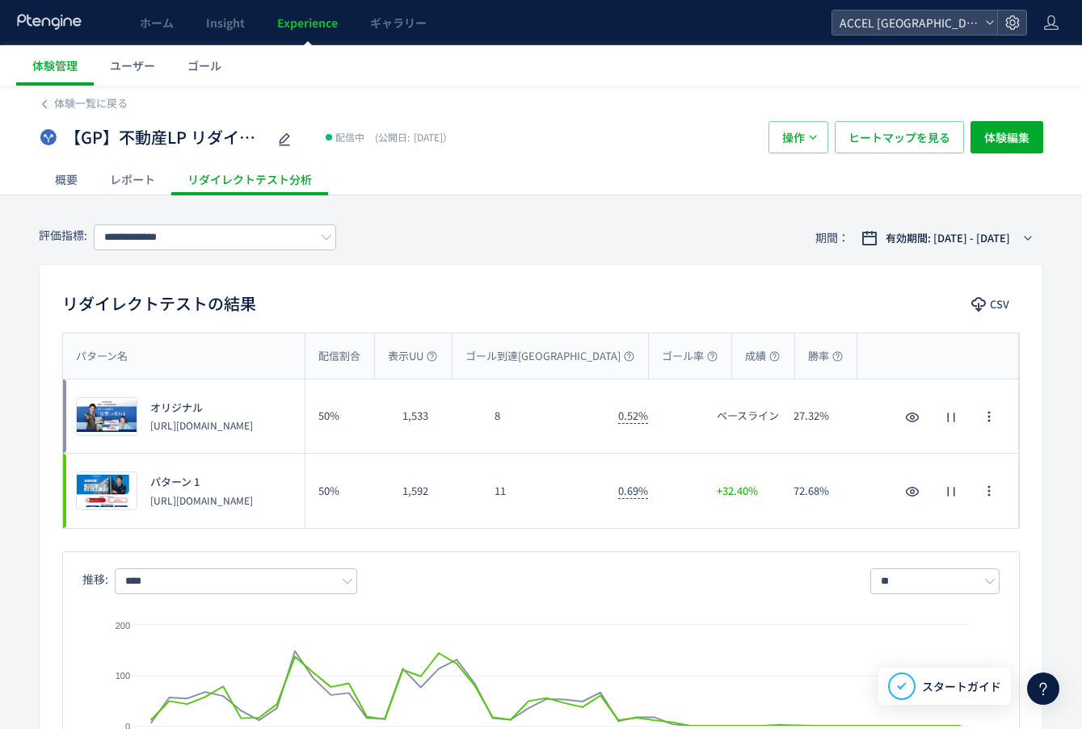
click at [321, 25] on span "Experience" at bounding box center [307, 23] width 61 height 16
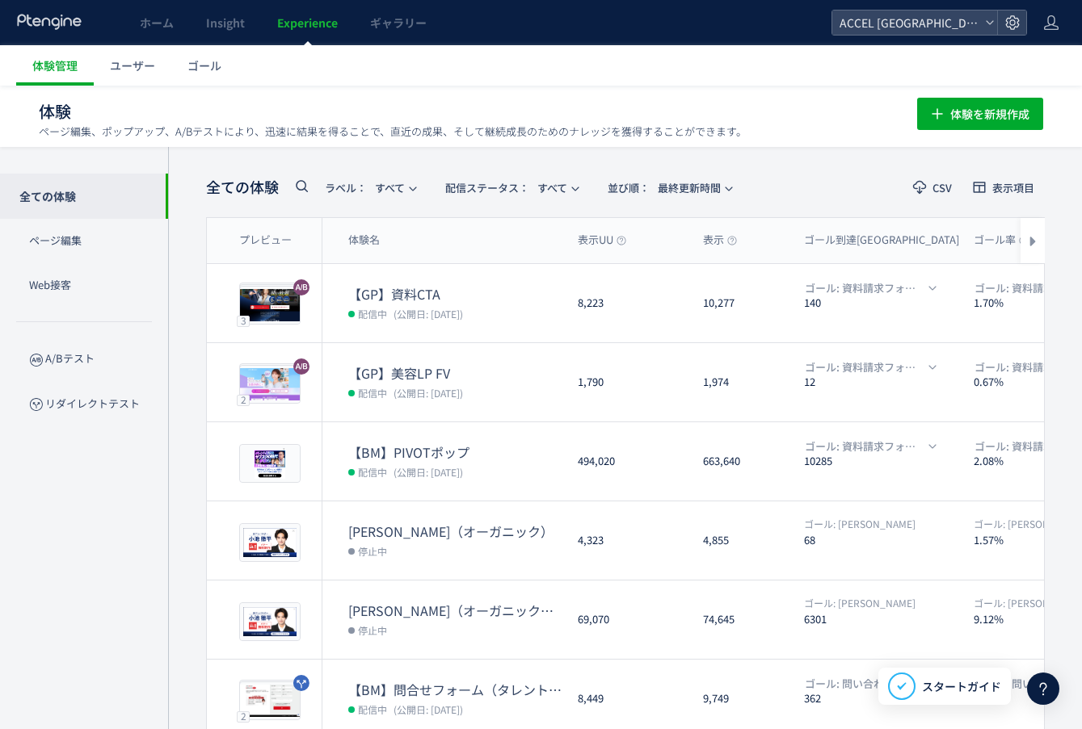
click at [253, 302] on icon at bounding box center [269, 302] width 47 height 47
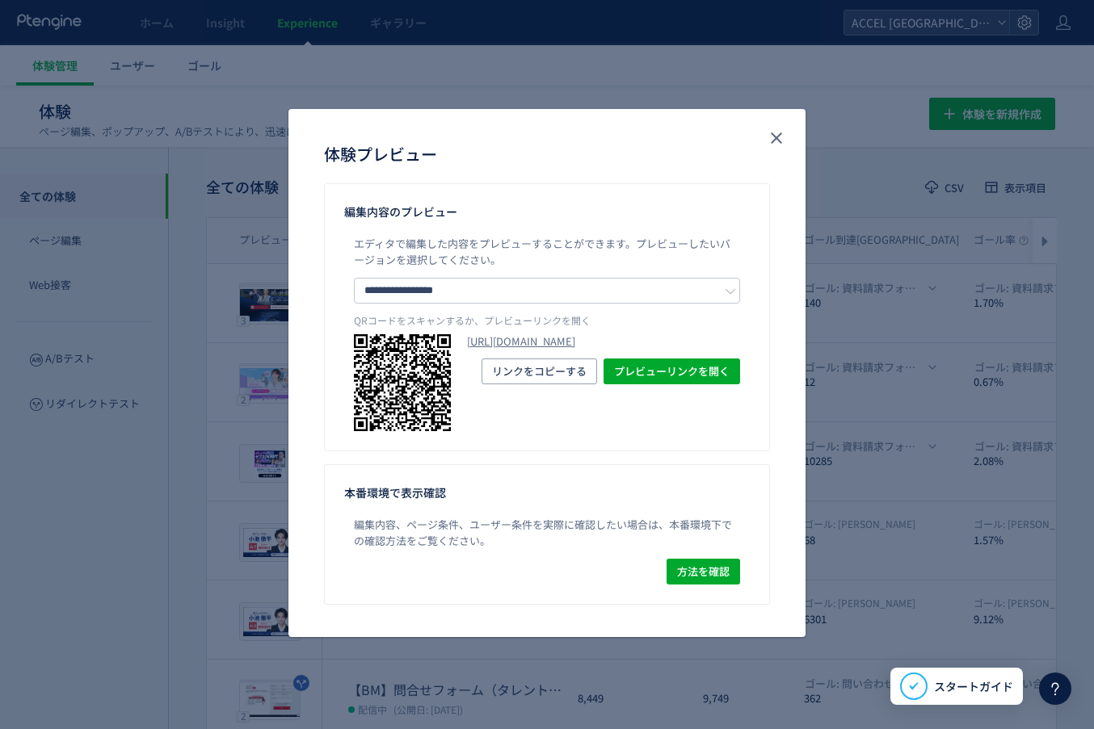
click at [736, 506] on div "本番環境で表示確認 編集内容、ページ条件、ユーザー条件を実際に確認したい場合は、本番環境下での確認方法をご覧ください。 方法を確認" at bounding box center [547, 534] width 446 height 141
click at [777, 137] on use "close" at bounding box center [776, 138] width 11 height 11
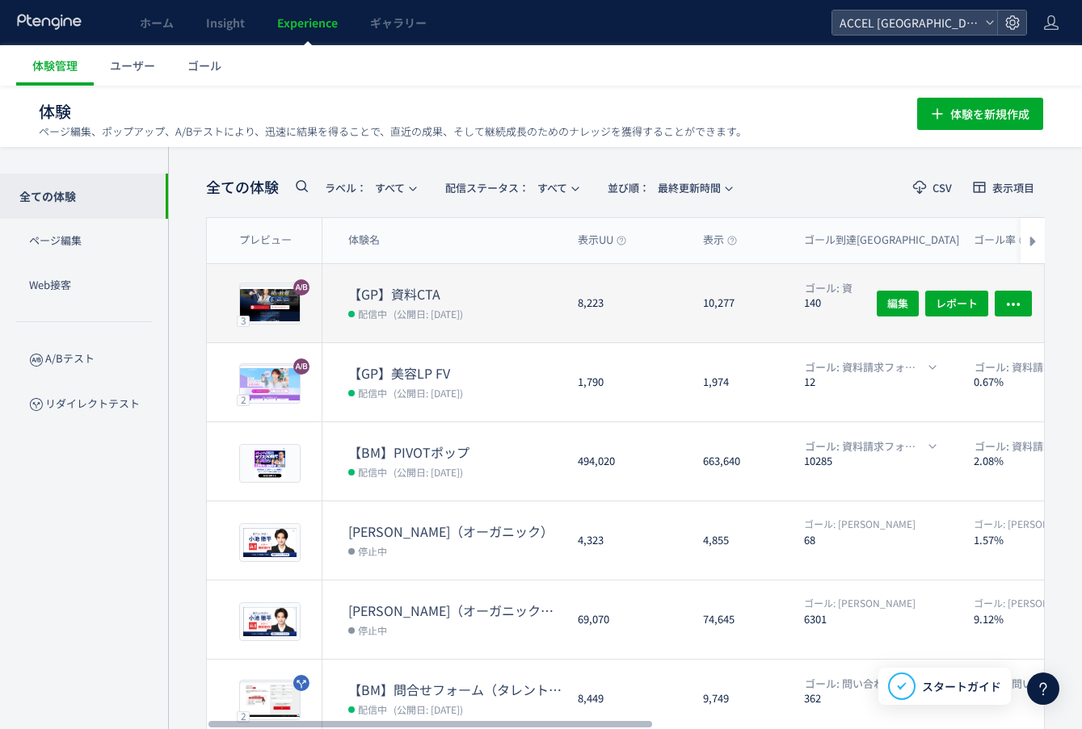
click at [414, 300] on dt "【GP】資料CTA" at bounding box center [456, 294] width 216 height 19
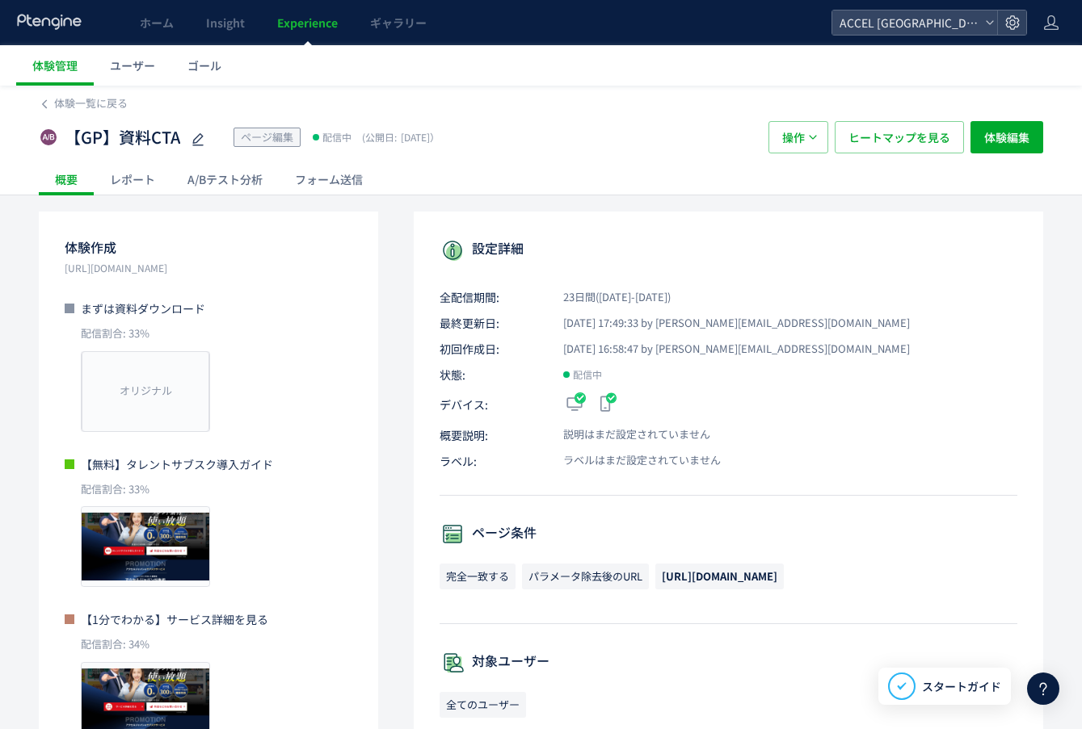
click at [250, 179] on div "A/Bテスト分析" at bounding box center [224, 179] width 107 height 32
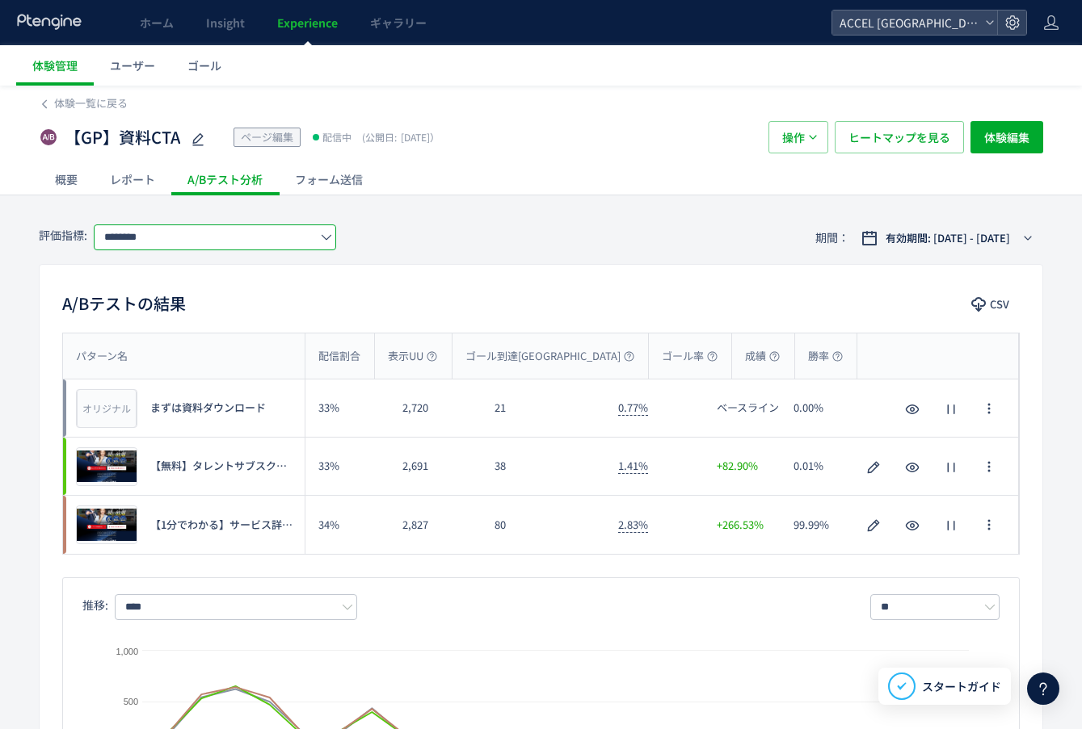
click at [237, 239] on input "********" at bounding box center [215, 238] width 242 height 26
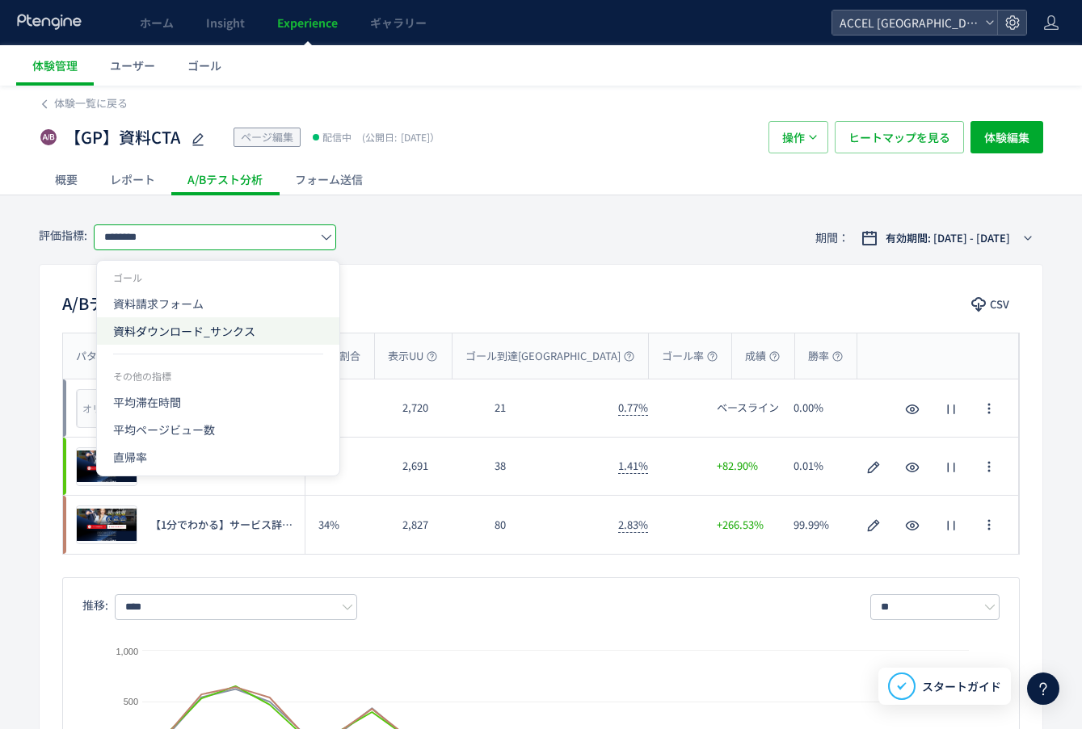
click at [213, 333] on span "資料ダウンロード_サンクス" at bounding box center [218, 330] width 210 height 27
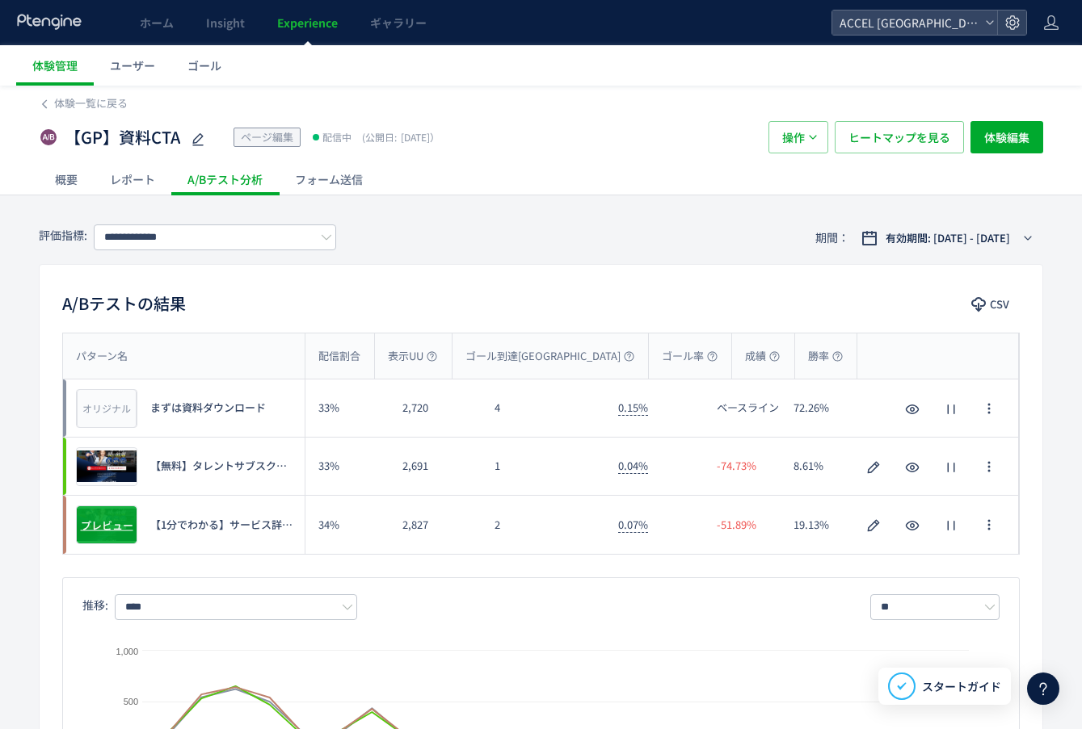
click at [99, 523] on span "プレビュー" at bounding box center [107, 525] width 53 height 15
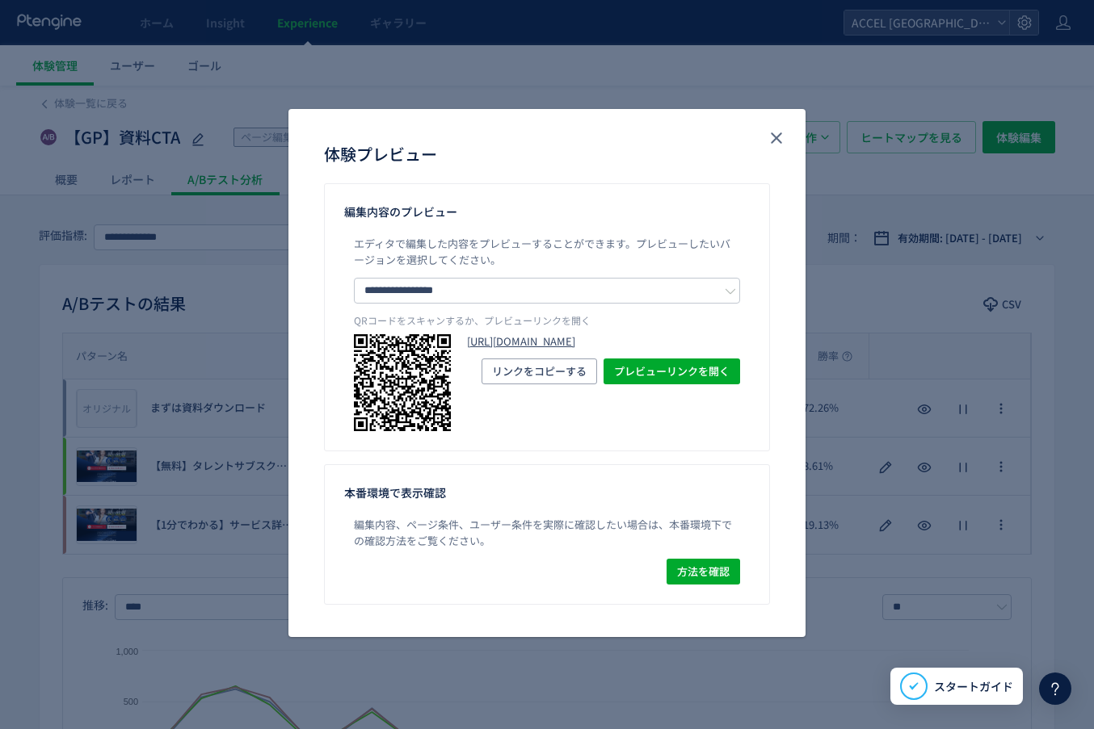
click at [651, 350] on link "[URL][DOMAIN_NAME]" at bounding box center [603, 341] width 273 height 15
drag, startPoint x: 776, startPoint y: 143, endPoint x: 753, endPoint y: 153, distance: 25.7
click at [776, 143] on icon "close" at bounding box center [776, 137] width 19 height 19
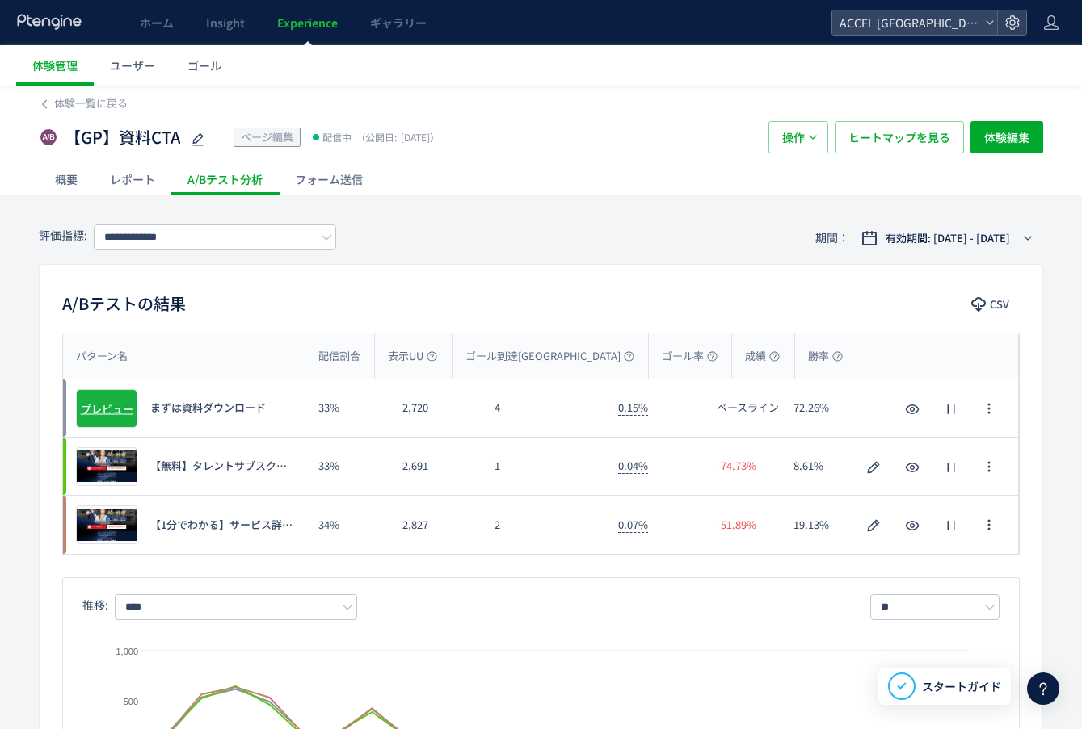
click at [93, 402] on span "プレビュー" at bounding box center [107, 408] width 53 height 15
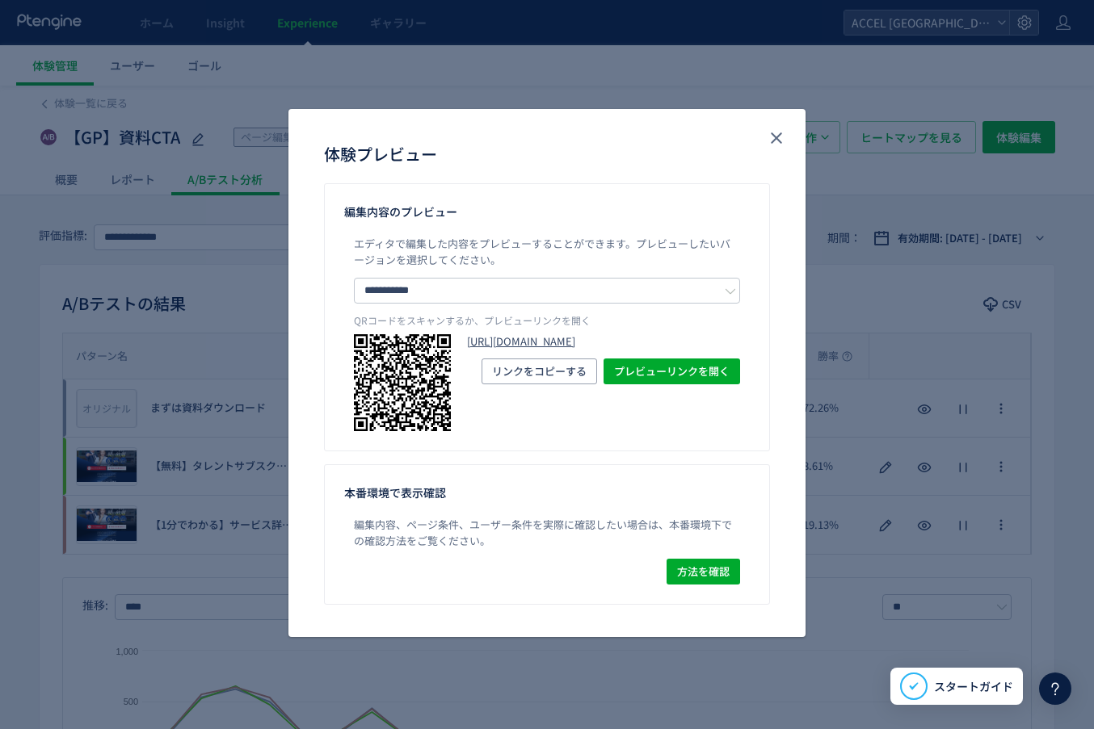
click at [628, 350] on link "[URL][DOMAIN_NAME]" at bounding box center [603, 341] width 273 height 15
click at [194, 255] on div "**********" at bounding box center [547, 364] width 1094 height 729
click at [179, 437] on div "**********" at bounding box center [547, 364] width 1094 height 729
click at [778, 139] on use "close" at bounding box center [776, 138] width 11 height 11
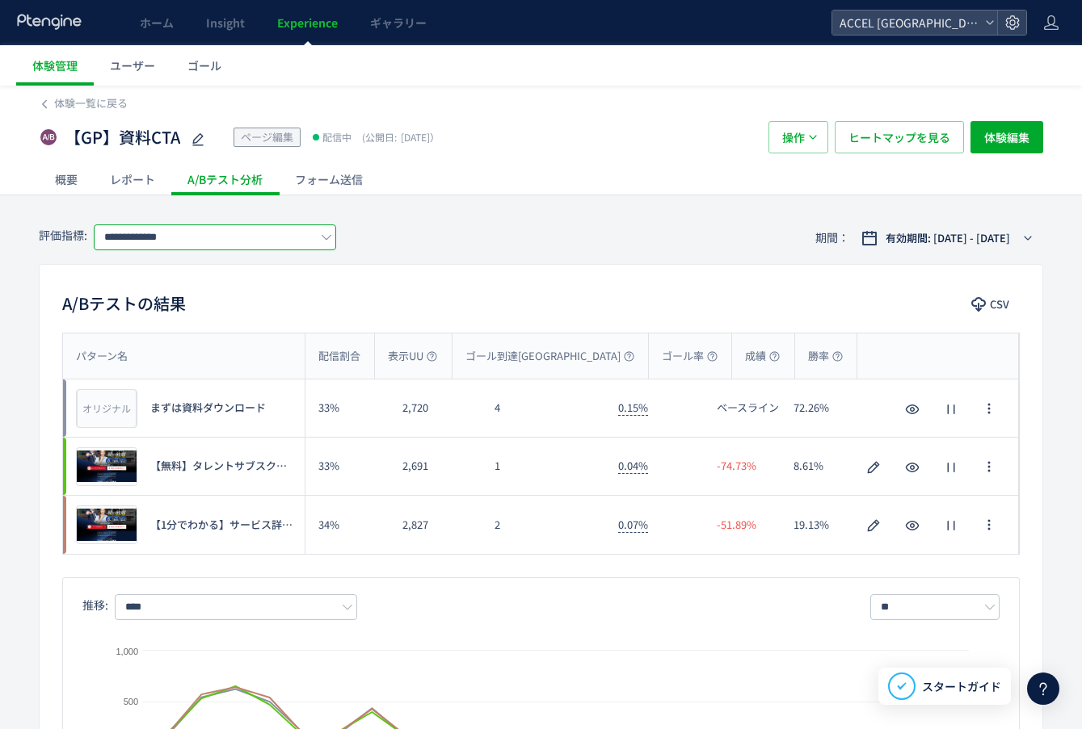
click at [158, 233] on input "**********" at bounding box center [215, 238] width 242 height 26
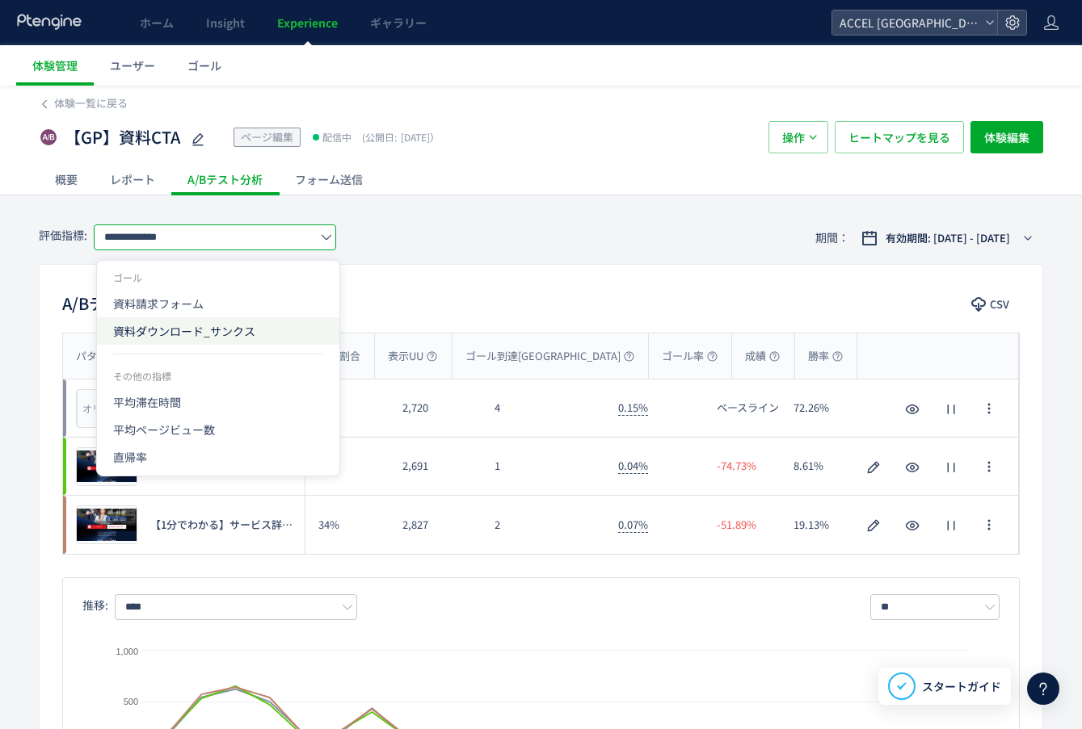
click at [164, 327] on span "資料ダウンロード_サンクス" at bounding box center [218, 330] width 210 height 27
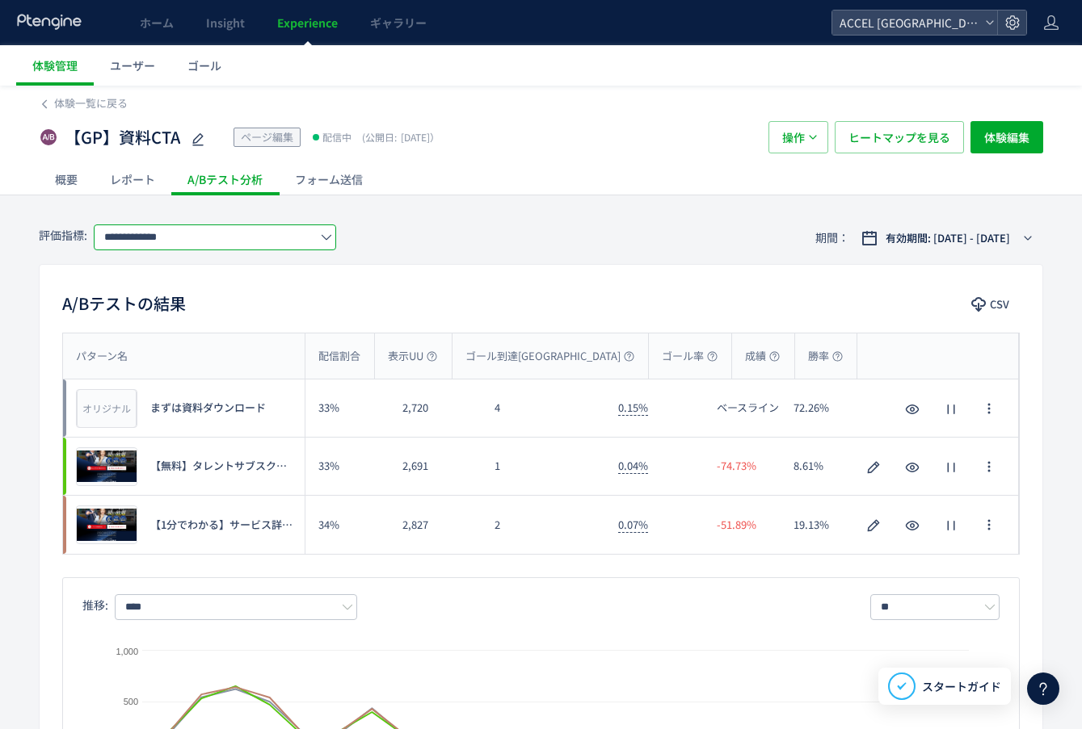
click at [164, 239] on input "**********" at bounding box center [215, 238] width 242 height 26
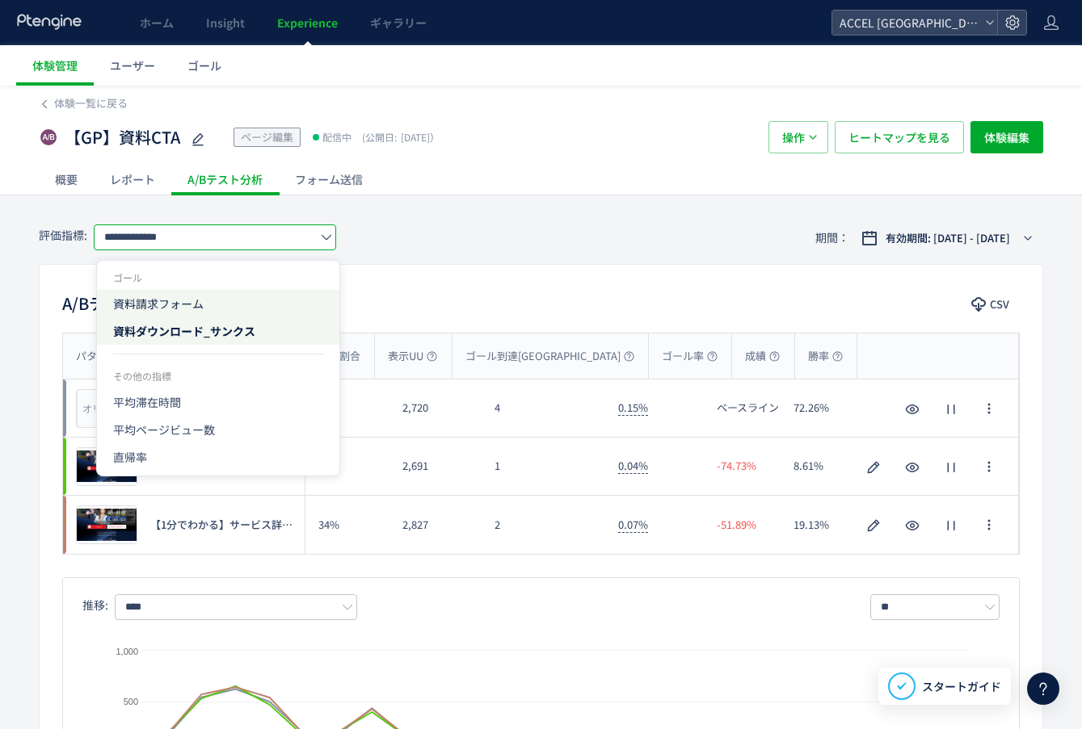
click at [168, 294] on span "資料請求フォーム" at bounding box center [218, 303] width 210 height 27
type input "********"
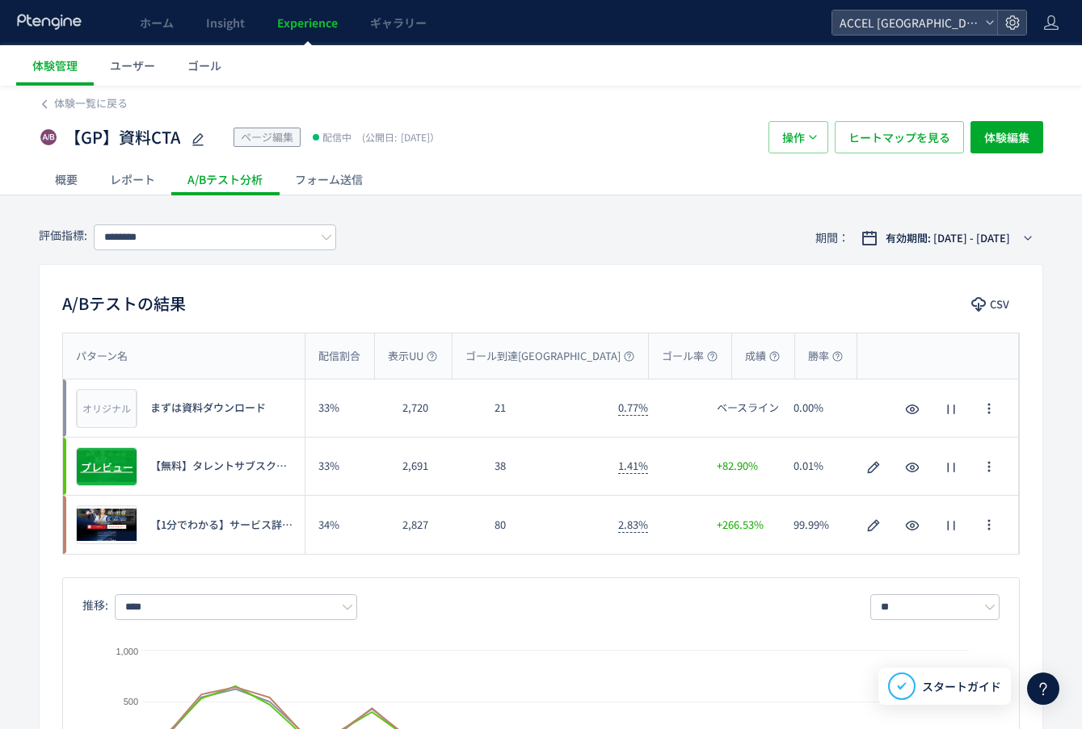
click at [120, 464] on span "プレビュー" at bounding box center [107, 466] width 53 height 15
